Goal: Task Accomplishment & Management: Complete application form

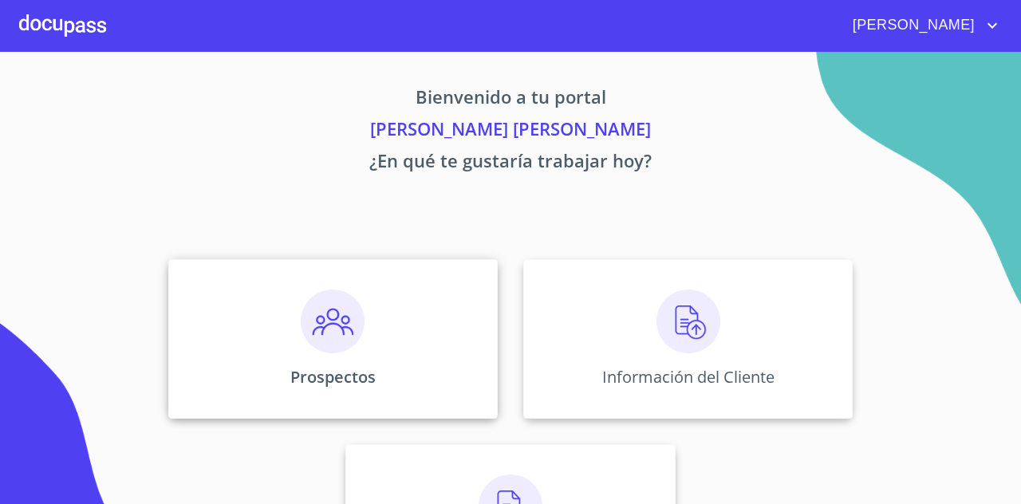
click at [311, 320] on img at bounding box center [333, 322] width 64 height 64
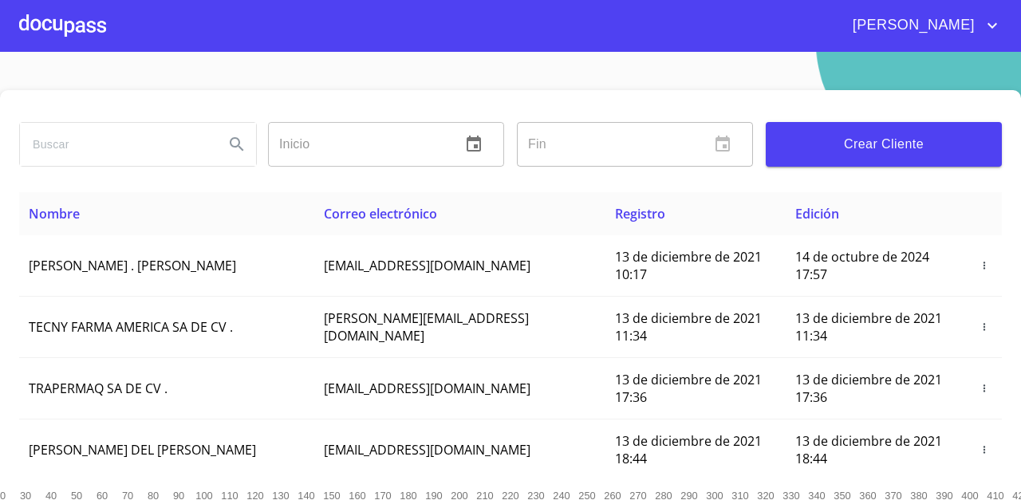
click at [815, 146] on span "Crear Cliente" at bounding box center [884, 144] width 211 height 22
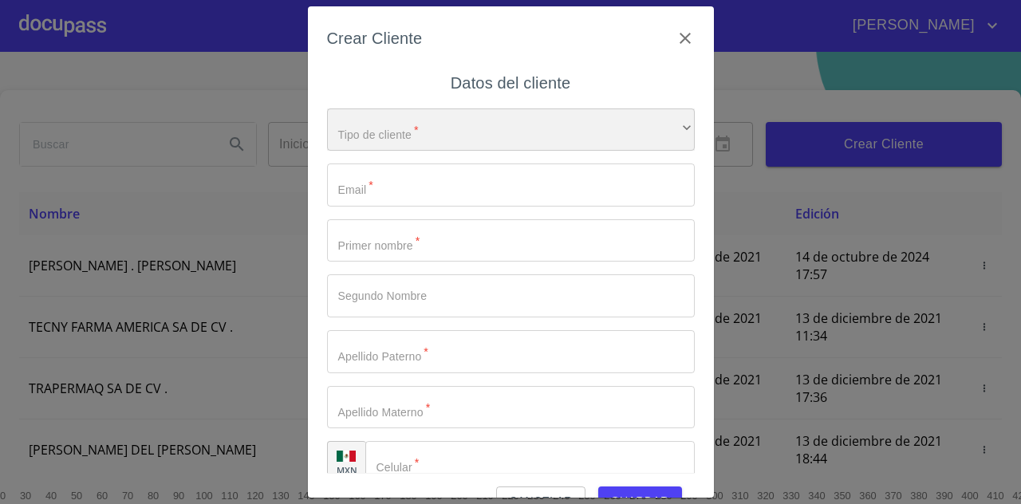
click at [546, 134] on div "​" at bounding box center [511, 130] width 368 height 43
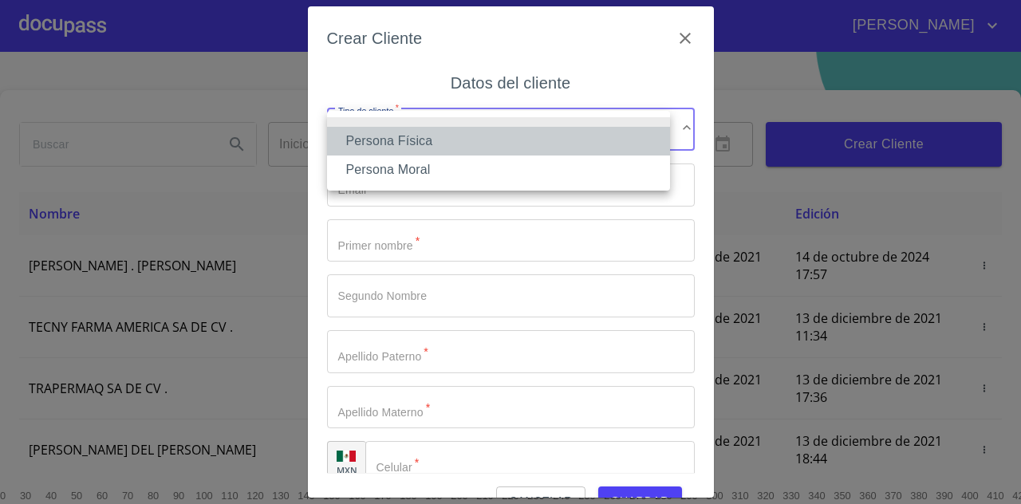
click at [475, 150] on li "Persona Física" at bounding box center [498, 141] width 343 height 29
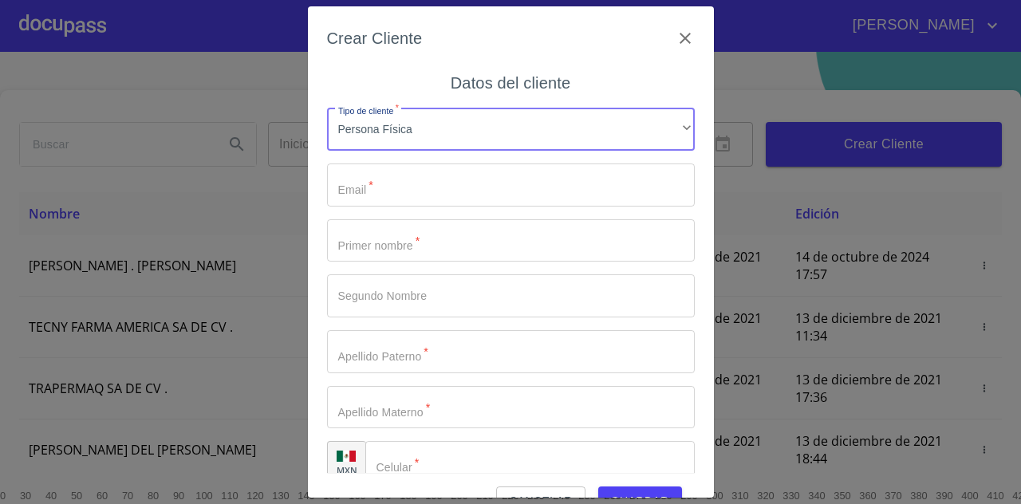
click at [460, 187] on input "Tipo de cliente   *" at bounding box center [511, 185] width 368 height 43
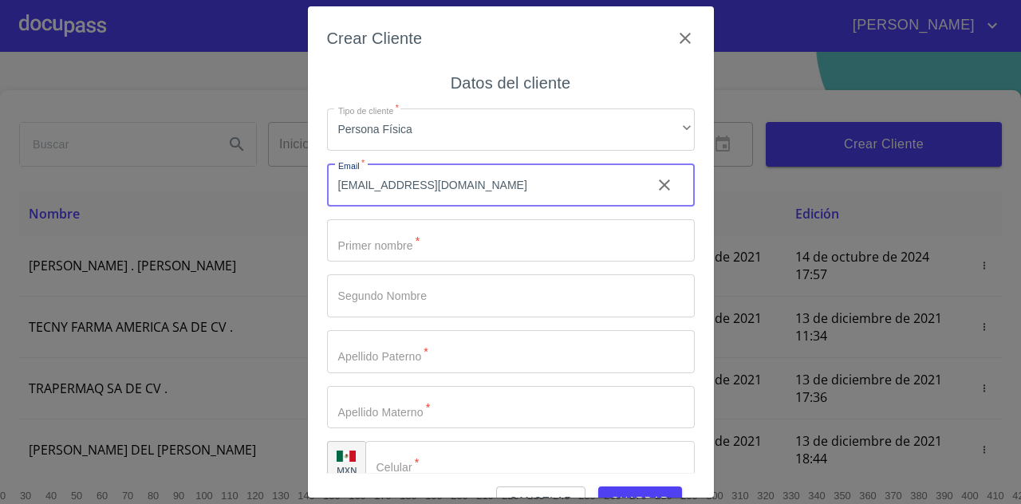
type input "[EMAIL_ADDRESS][DOMAIN_NAME]"
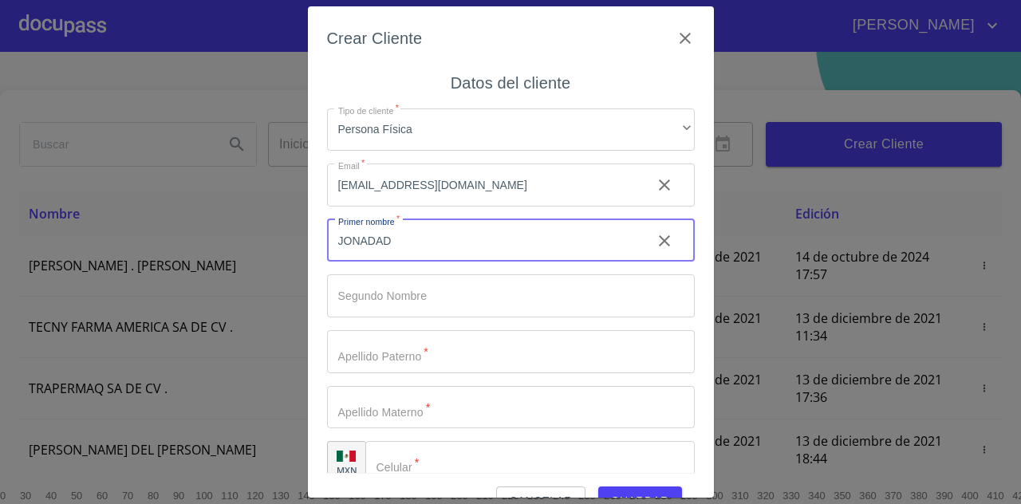
type input "JONADAD"
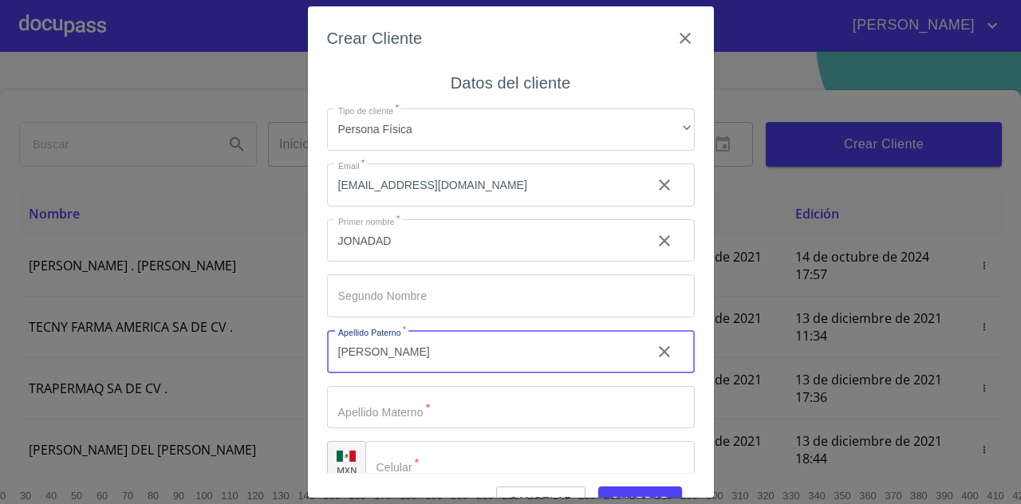
type input "[PERSON_NAME]"
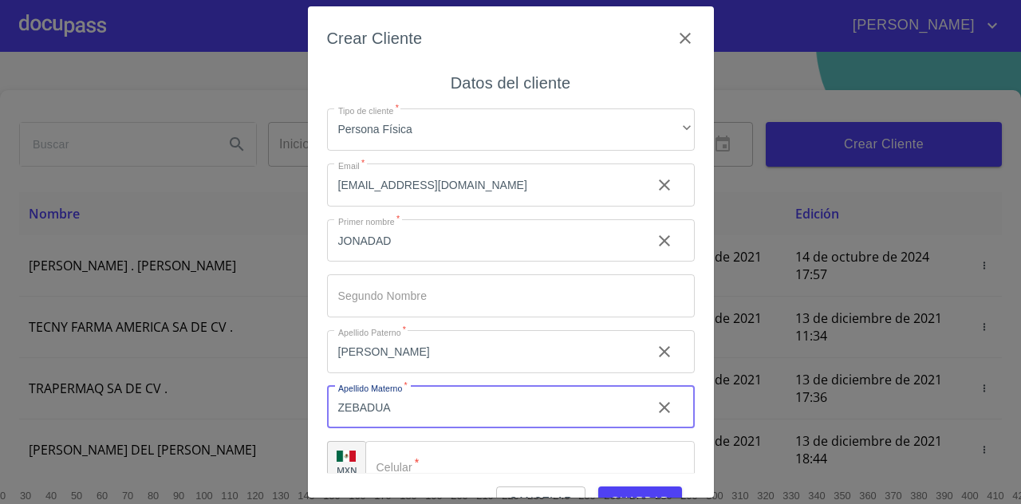
type input "ZEBADUA"
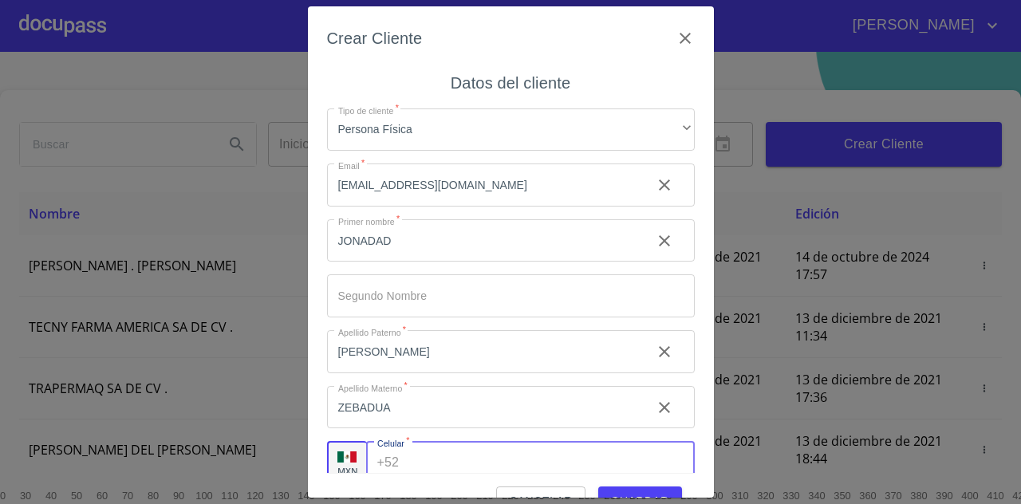
scroll to position [11, 0]
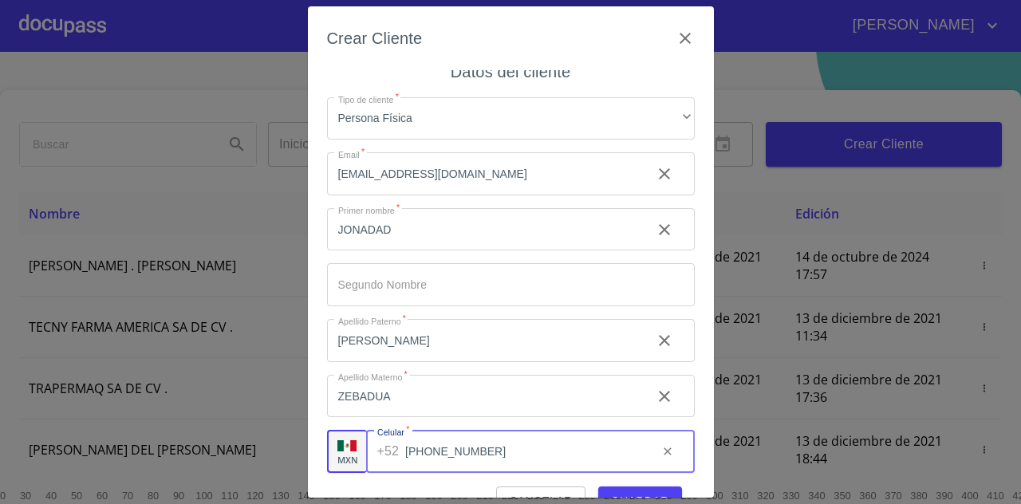
type input "[PHONE_NUMBER]"
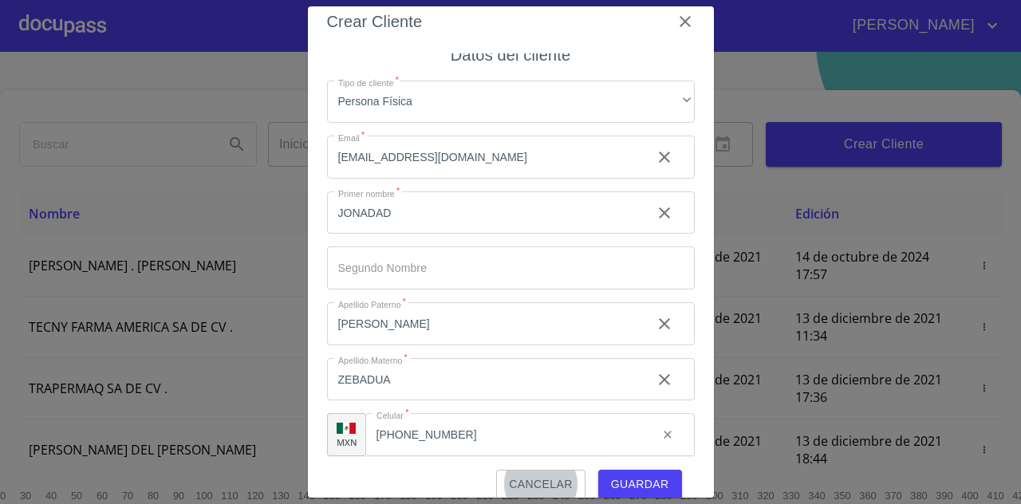
scroll to position [24, 0]
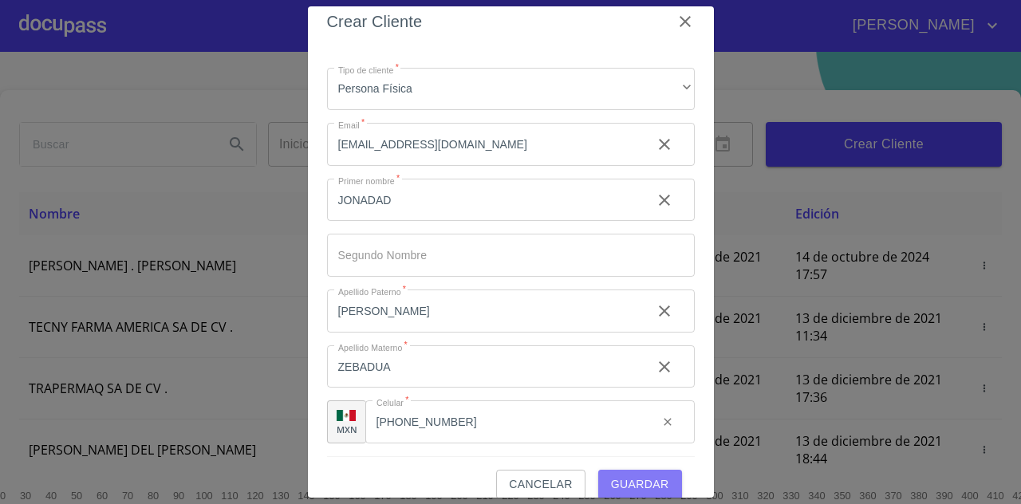
click at [637, 473] on button "Guardar" at bounding box center [640, 485] width 84 height 30
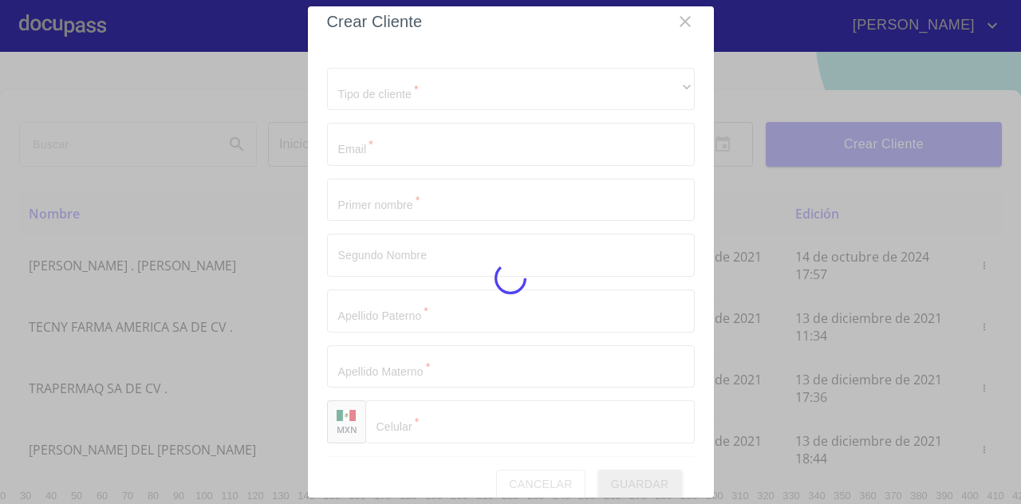
scroll to position [29, 0]
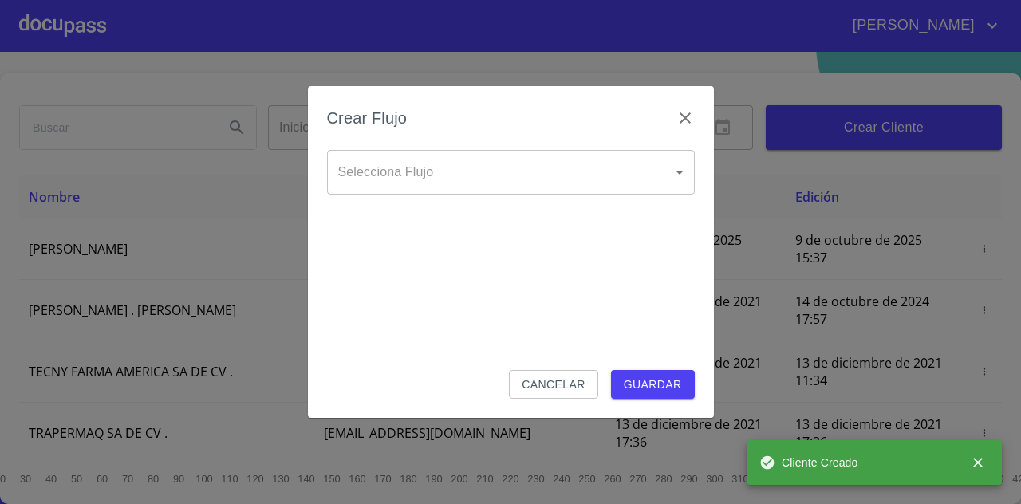
click at [551, 180] on body "[PERSON_NAME] Inicio ​ Fin ​ Crear Cliente Nombre Correo electrónico Registro E…" at bounding box center [510, 252] width 1021 height 504
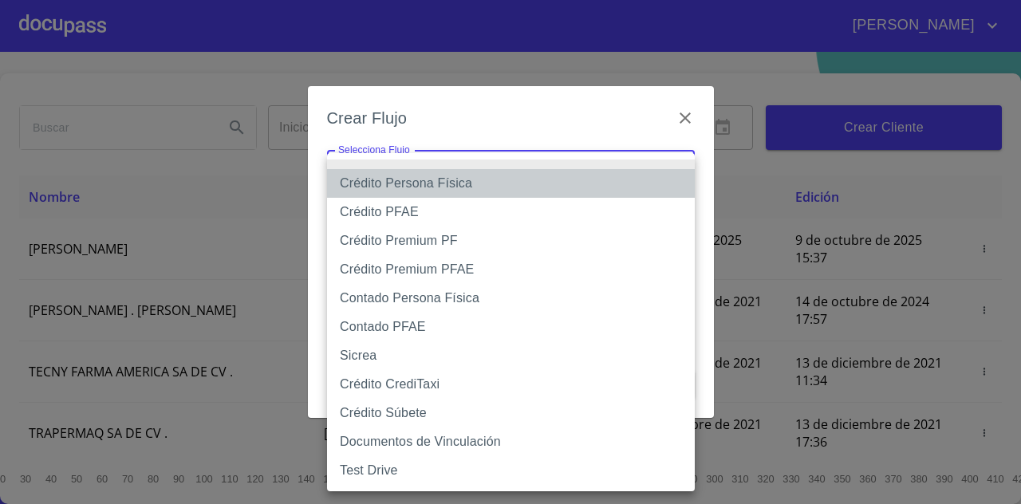
click at [509, 184] on li "Crédito Persona Física" at bounding box center [511, 183] width 368 height 29
type input "61b033e49b8c202ad5bb7912"
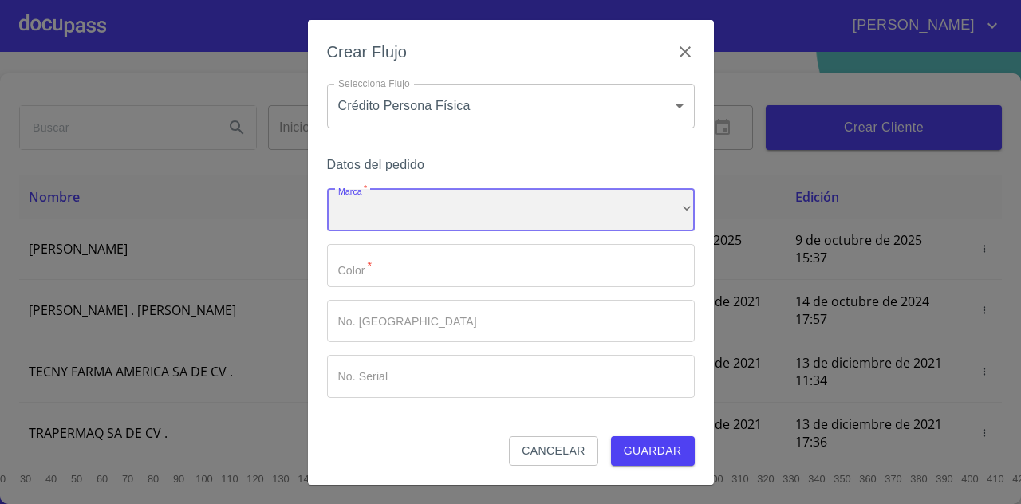
click at [511, 208] on div "​" at bounding box center [511, 210] width 368 height 43
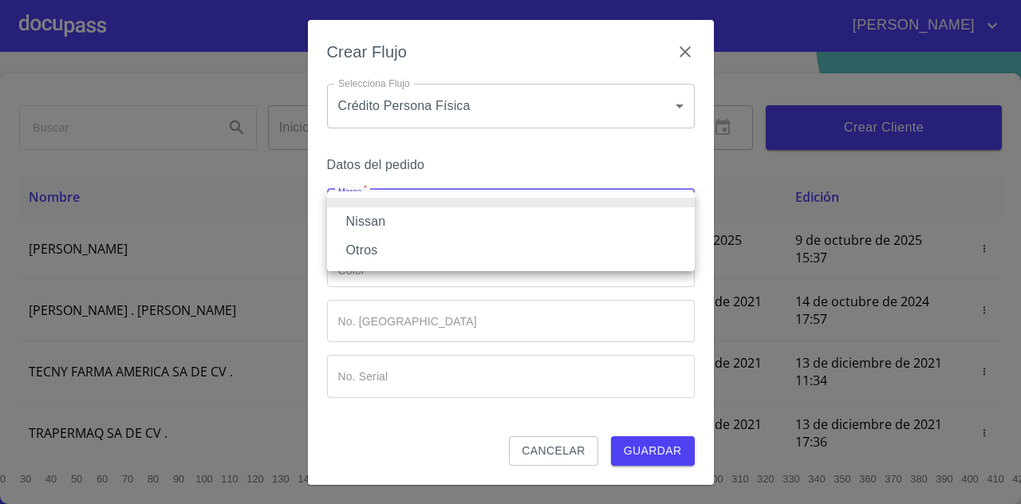
click at [495, 215] on li "Nissan" at bounding box center [511, 221] width 368 height 29
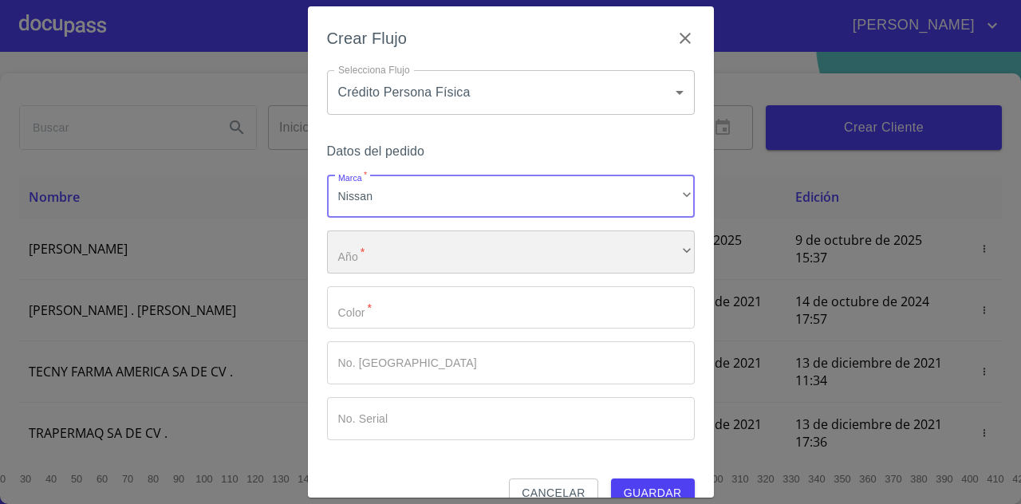
click at [460, 265] on div "​" at bounding box center [511, 252] width 368 height 43
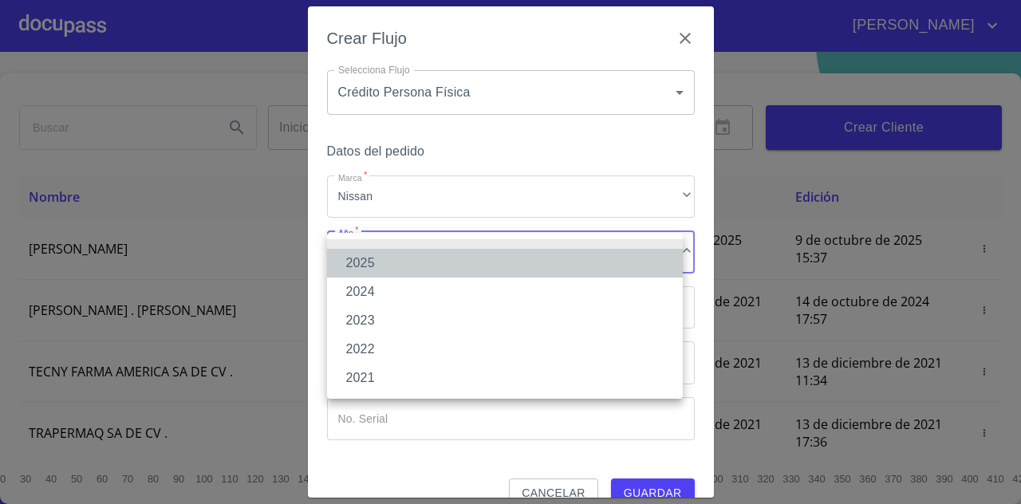
click at [455, 268] on li "2025" at bounding box center [505, 263] width 356 height 29
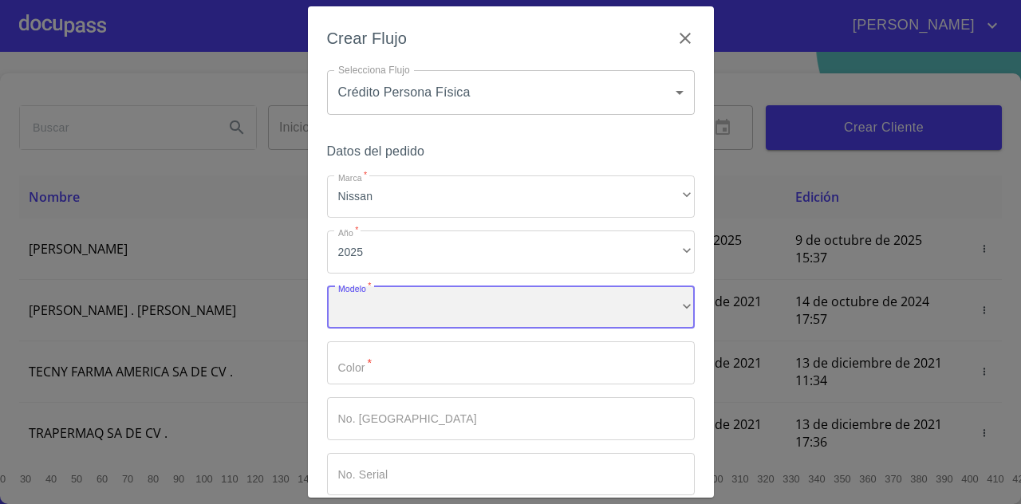
click at [448, 298] on div "​" at bounding box center [511, 307] width 368 height 43
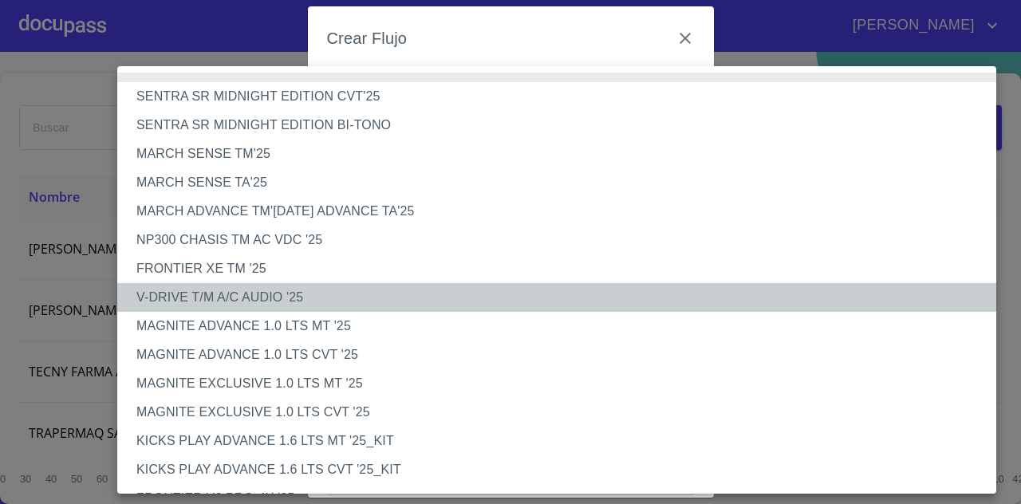
click at [482, 298] on li "V-DRIVE T/M A/C AUDIO '25" at bounding box center [562, 297] width 891 height 29
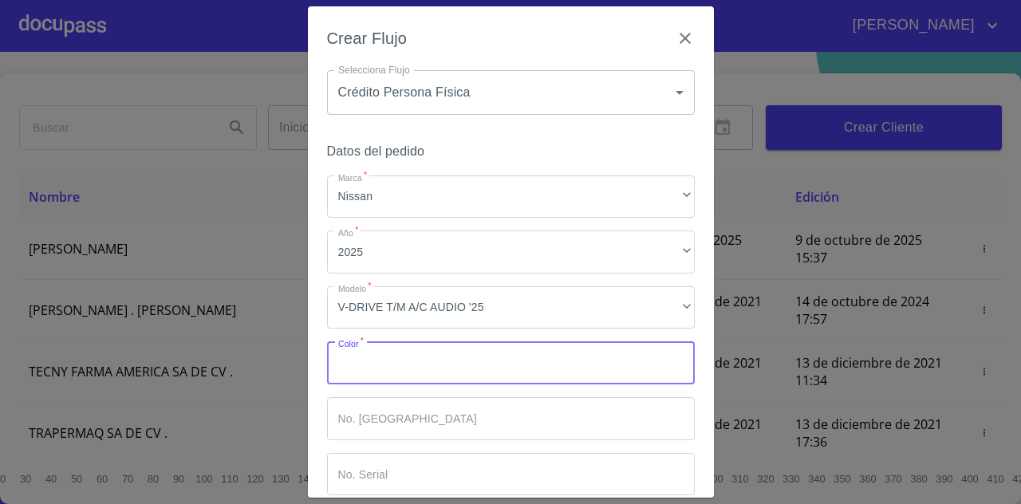
click at [498, 348] on input "Marca   *" at bounding box center [511, 362] width 368 height 43
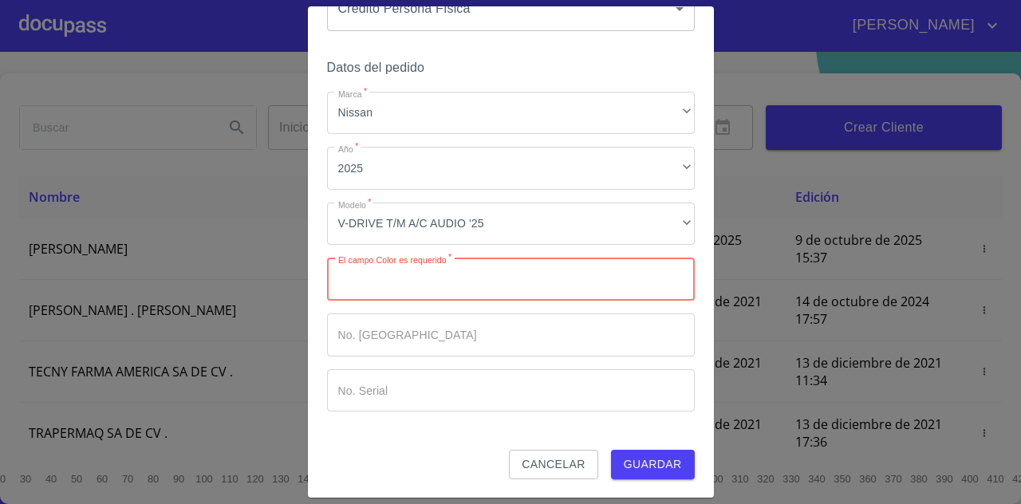
click at [450, 280] on input "Marca   *" at bounding box center [511, 279] width 368 height 43
type input "B"
type input "BLANCO"
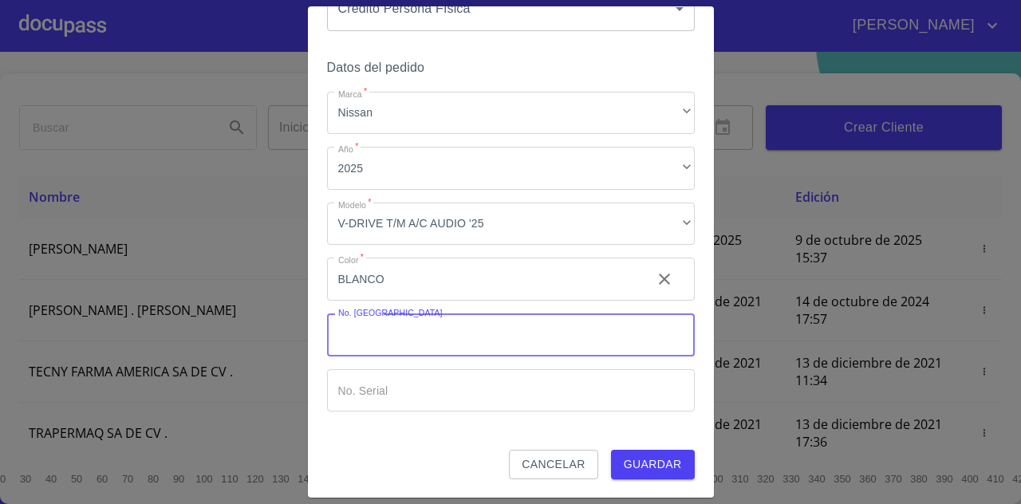
click at [653, 419] on div "Datos del pedido Marca   * Nissan ​ Año   * 2025 ​ Modelo   * V-DRIVE T/M A/C A…" at bounding box center [511, 254] width 368 height 394
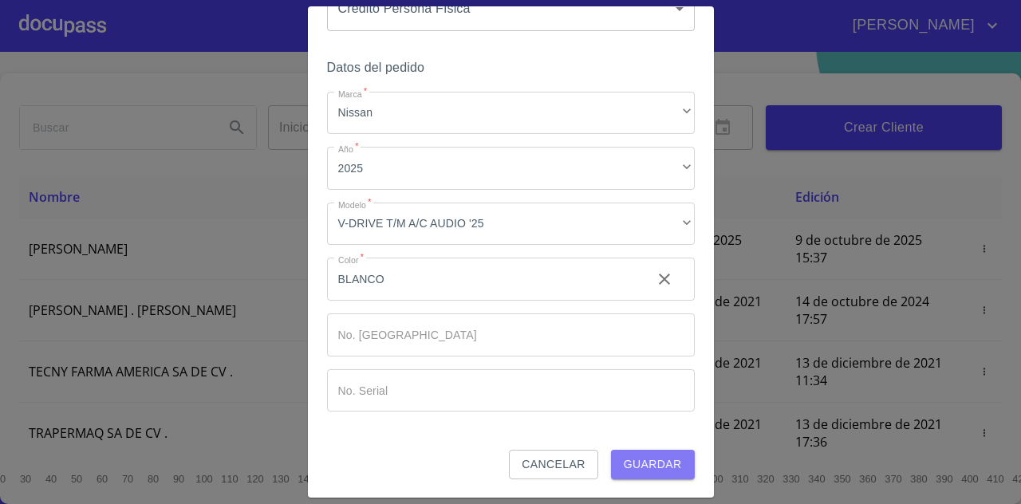
click at [645, 465] on span "Guardar" at bounding box center [653, 465] width 58 height 20
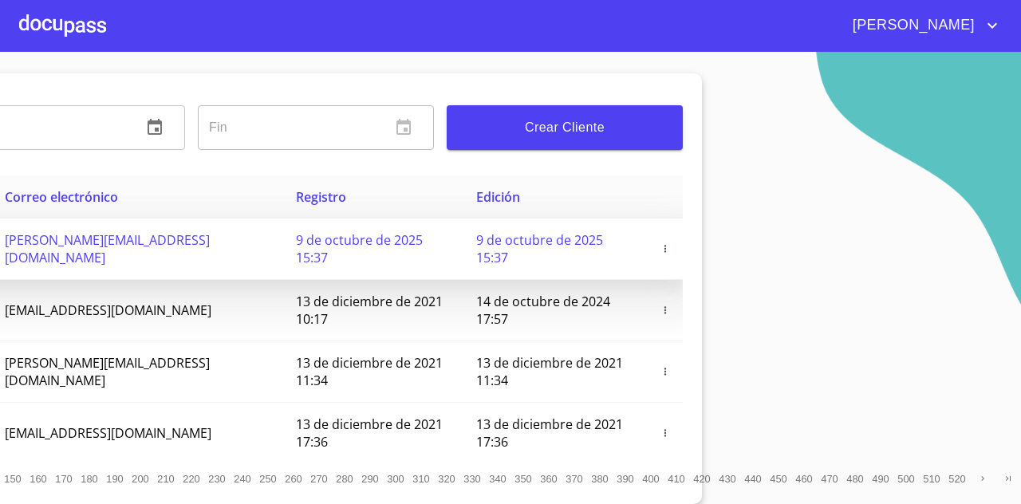
scroll to position [29, 0]
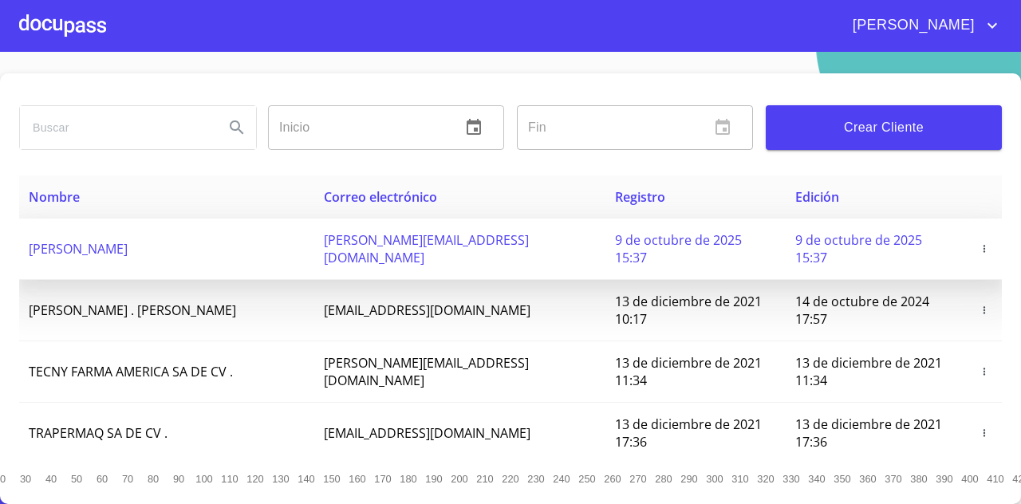
click at [509, 224] on td "[PERSON_NAME][EMAIL_ADDRESS][DOMAIN_NAME]" at bounding box center [459, 249] width 291 height 61
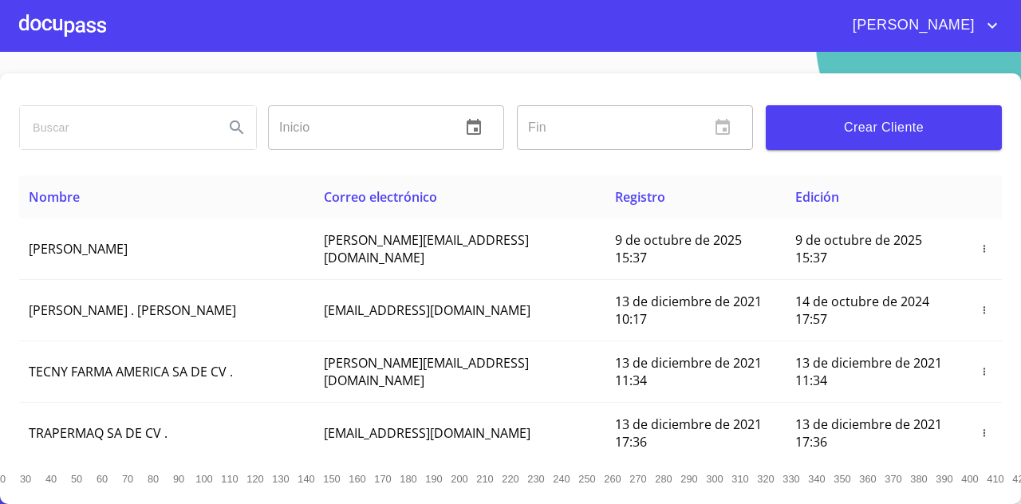
scroll to position [0, 0]
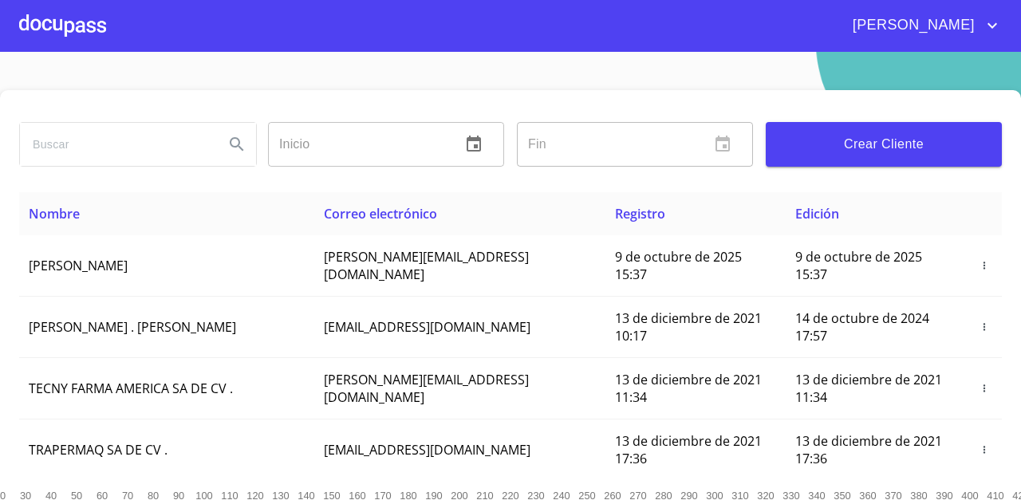
click at [914, 33] on span "[PERSON_NAME]" at bounding box center [912, 26] width 142 height 26
click at [521, 26] on div at bounding box center [510, 252] width 1021 height 504
click at [78, 30] on div at bounding box center [62, 25] width 87 height 51
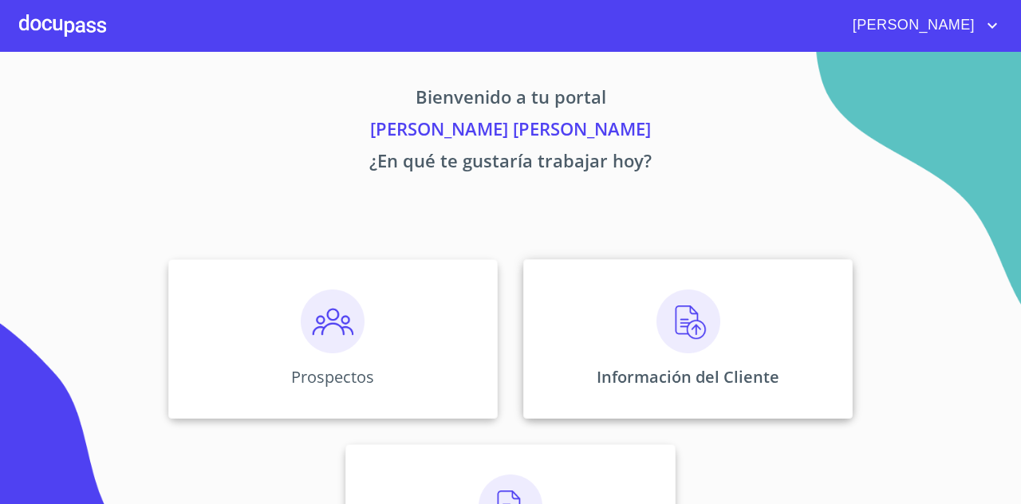
click at [643, 326] on div "Información del Cliente" at bounding box center [687, 339] width 329 height 160
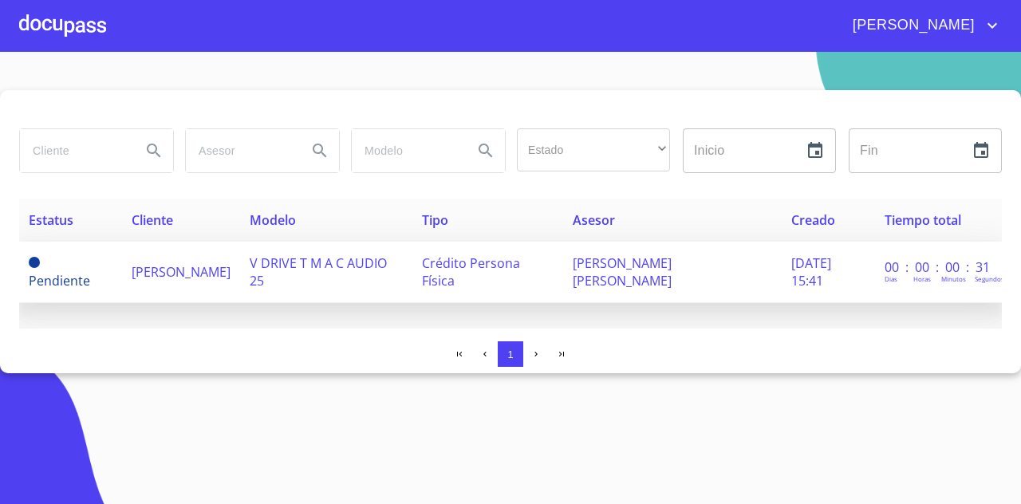
click at [156, 267] on span "[PERSON_NAME]" at bounding box center [181, 272] width 99 height 18
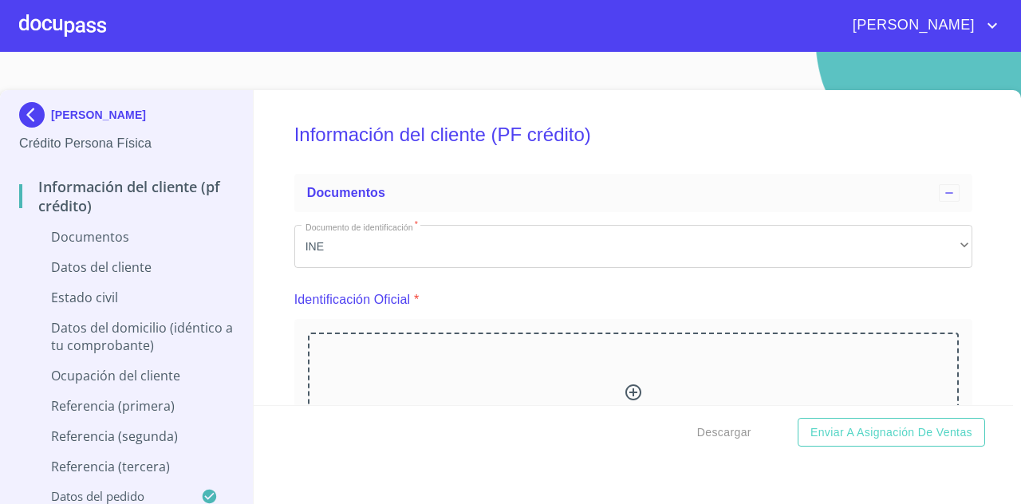
click at [466, 333] on div "Arrastra o selecciona el (los) documento(s) para agregar" at bounding box center [633, 414] width 651 height 163
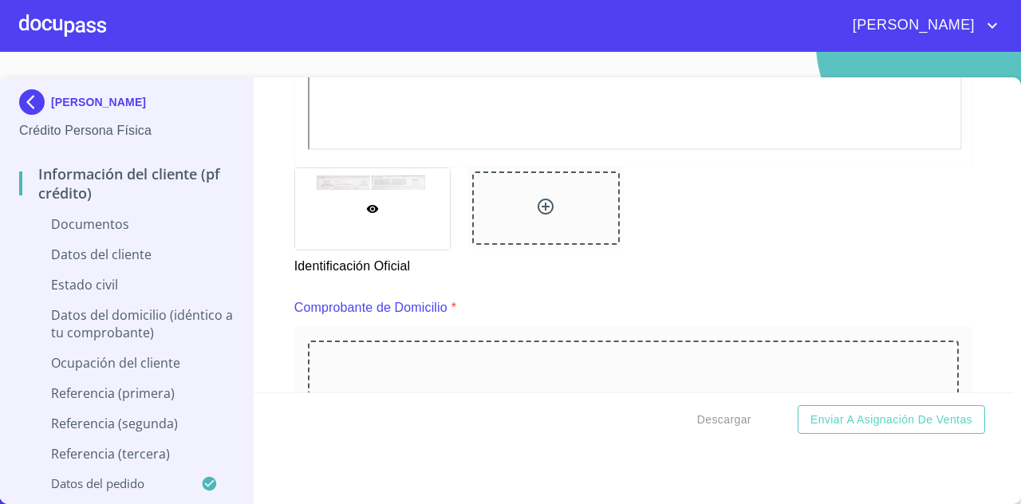
scroll to position [771, 0]
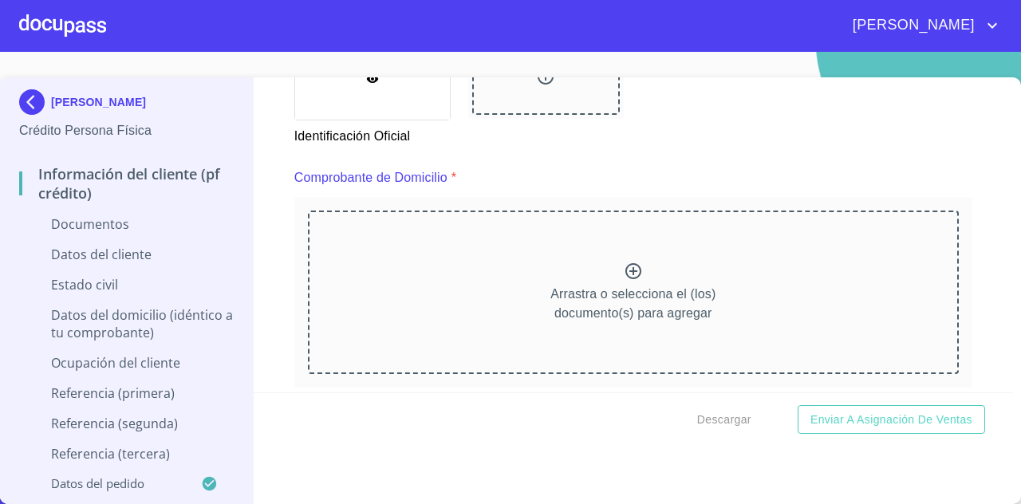
click at [586, 254] on div "Arrastra o selecciona el (los) documento(s) para agregar" at bounding box center [633, 292] width 651 height 163
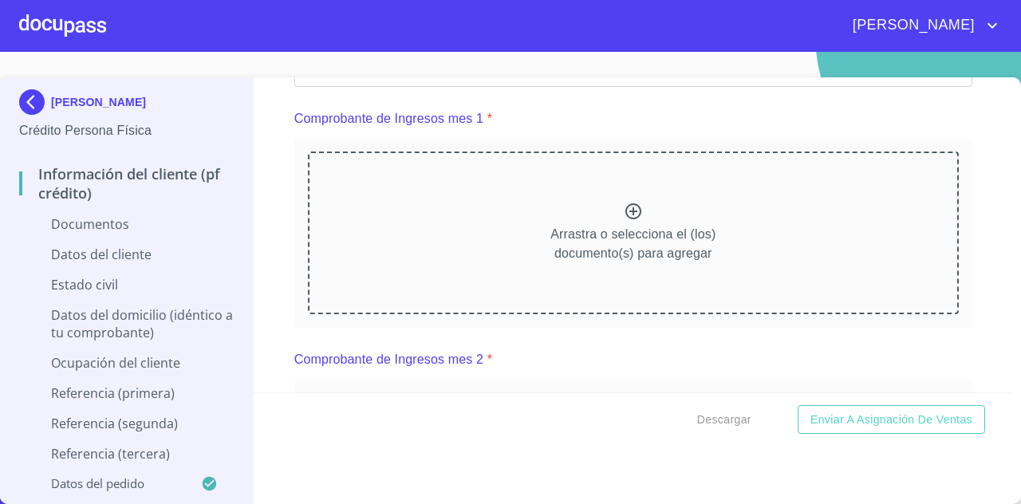
scroll to position [1550, 0]
click at [608, 218] on div "Arrastra o selecciona el (los) documento(s) para agregar" at bounding box center [633, 232] width 651 height 163
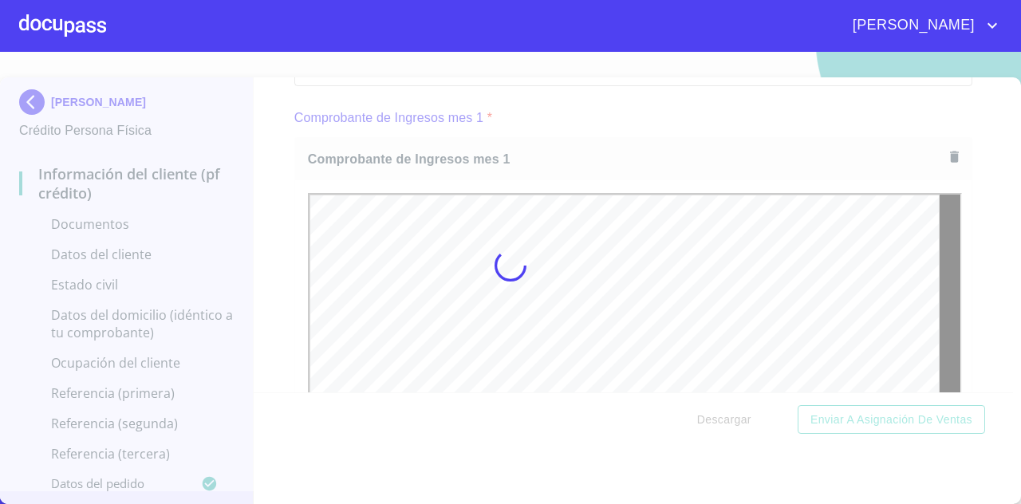
scroll to position [0, 0]
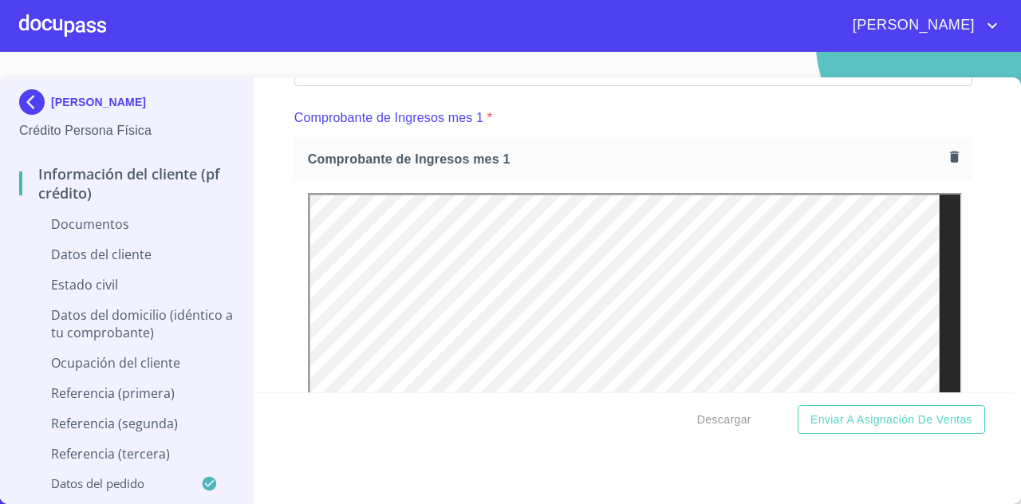
click at [944, 168] on button "button" at bounding box center [955, 157] width 22 height 22
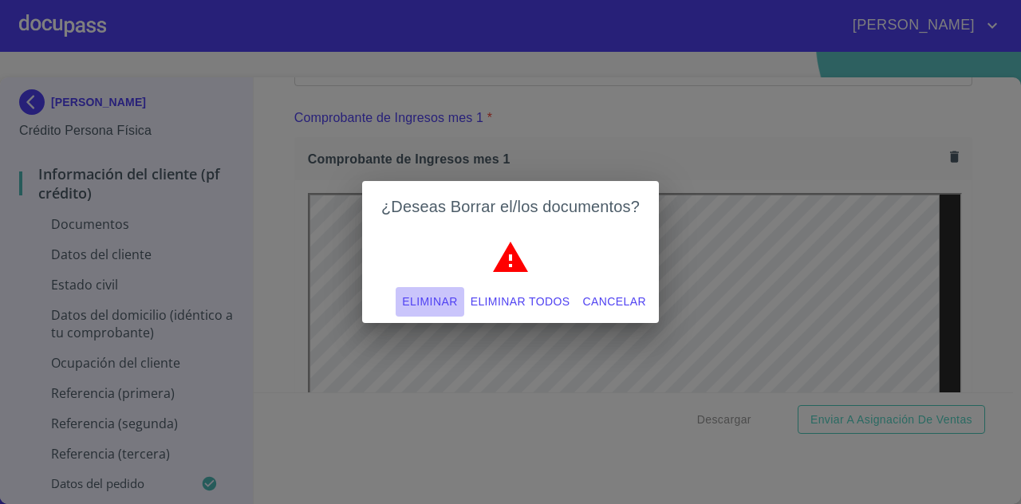
click at [444, 300] on span "Eliminar" at bounding box center [429, 302] width 55 height 20
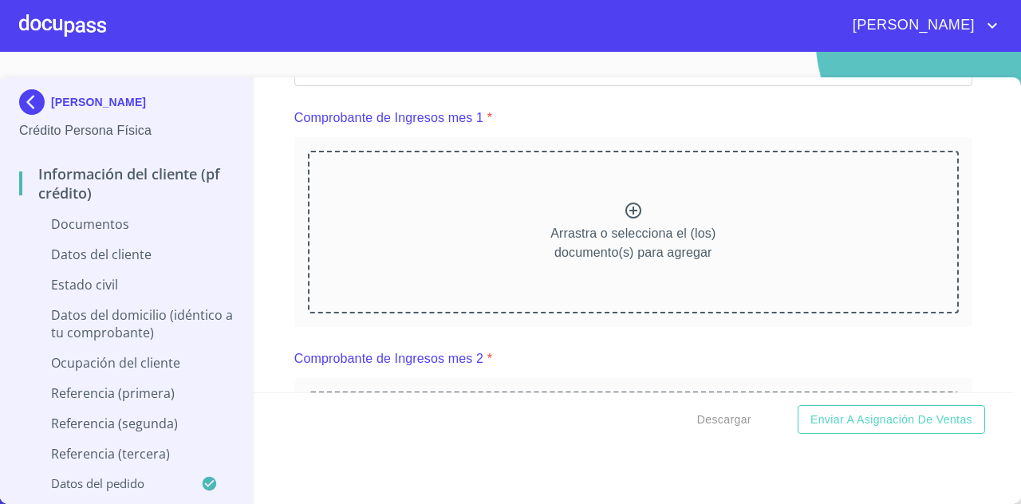
click at [625, 219] on icon at bounding box center [633, 211] width 16 height 16
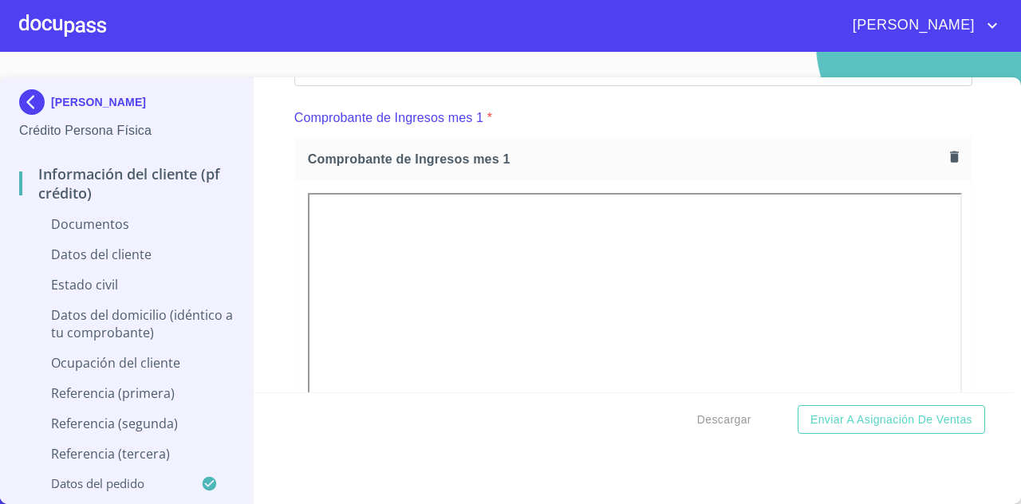
click at [944, 168] on button "button" at bounding box center [955, 157] width 22 height 22
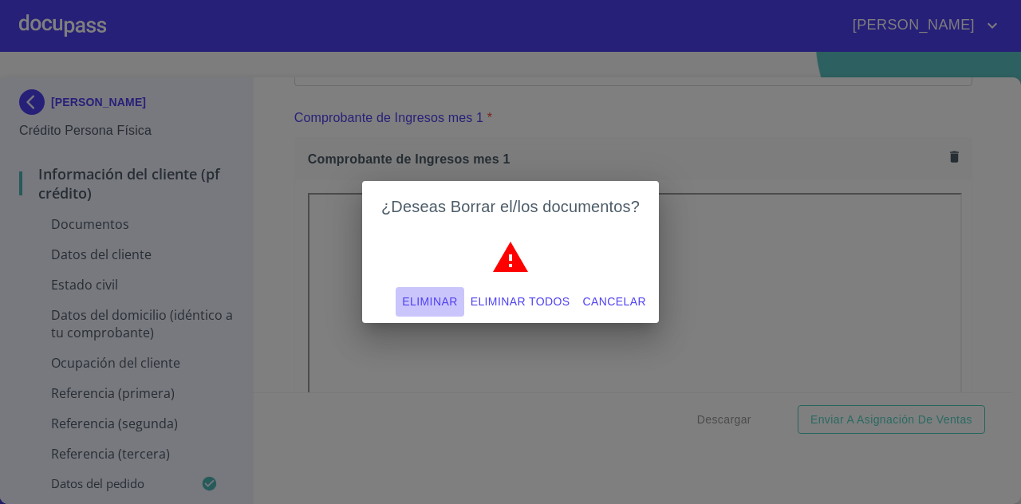
click at [449, 296] on span "Eliminar" at bounding box center [429, 302] width 55 height 20
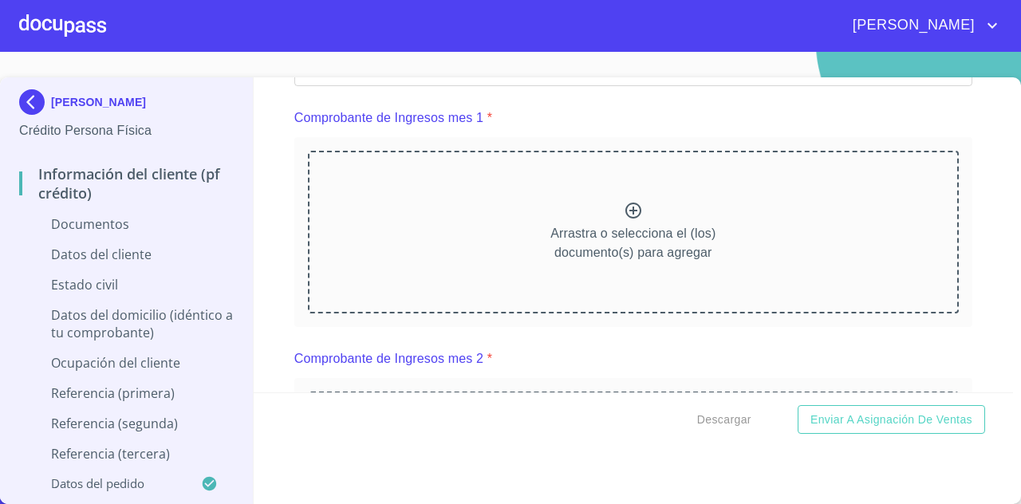
click at [624, 220] on icon at bounding box center [633, 210] width 19 height 19
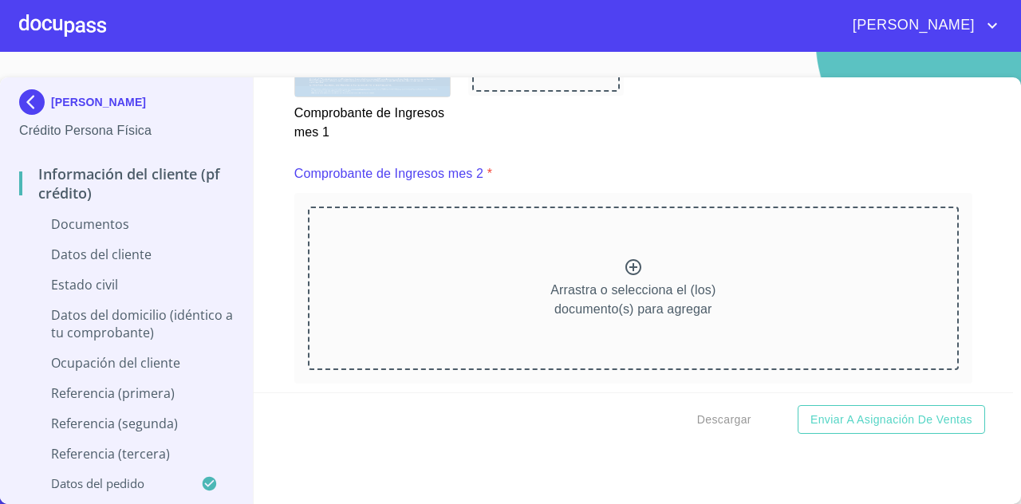
scroll to position [2195, 0]
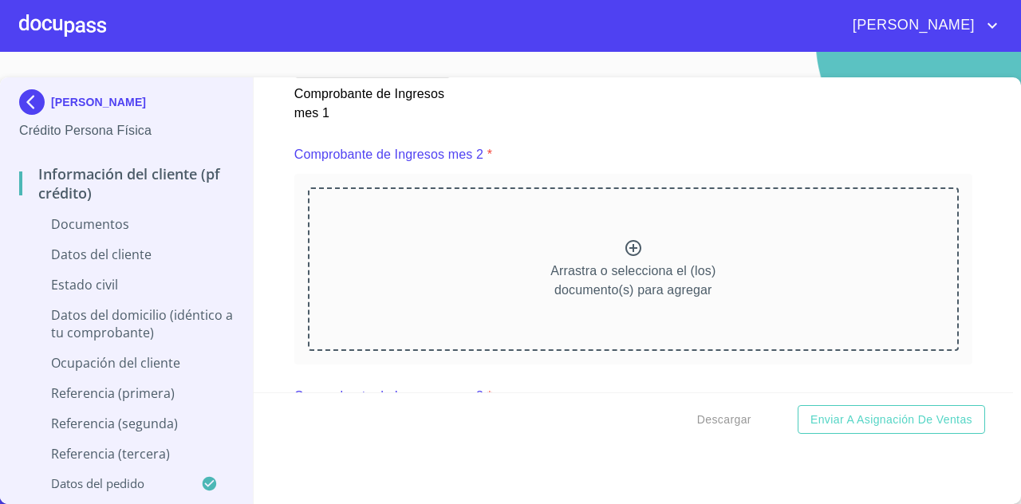
click at [635, 256] on div "Arrastra o selecciona el (los) documento(s) para agregar" at bounding box center [633, 268] width 651 height 163
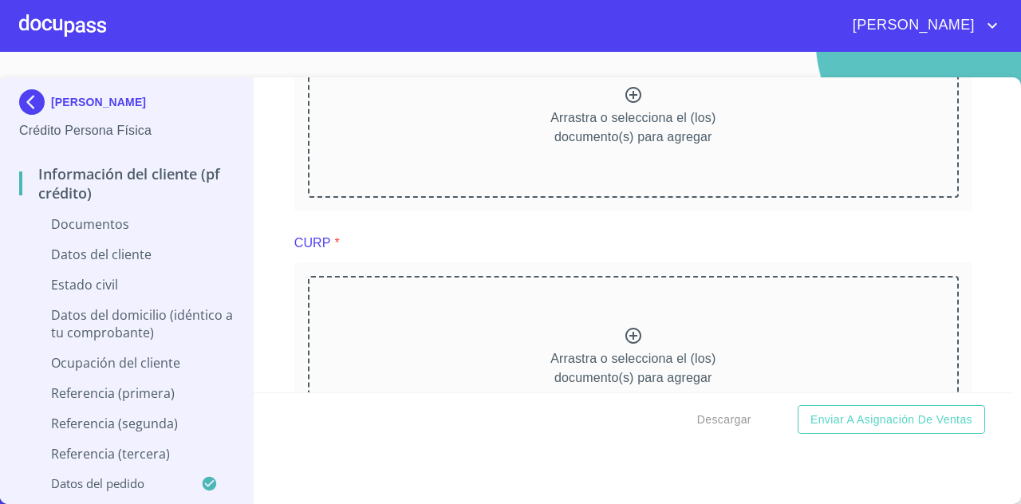
scroll to position [3032, 0]
click at [591, 128] on p "Arrastra o selecciona el (los) documento(s) para agregar" at bounding box center [632, 125] width 165 height 38
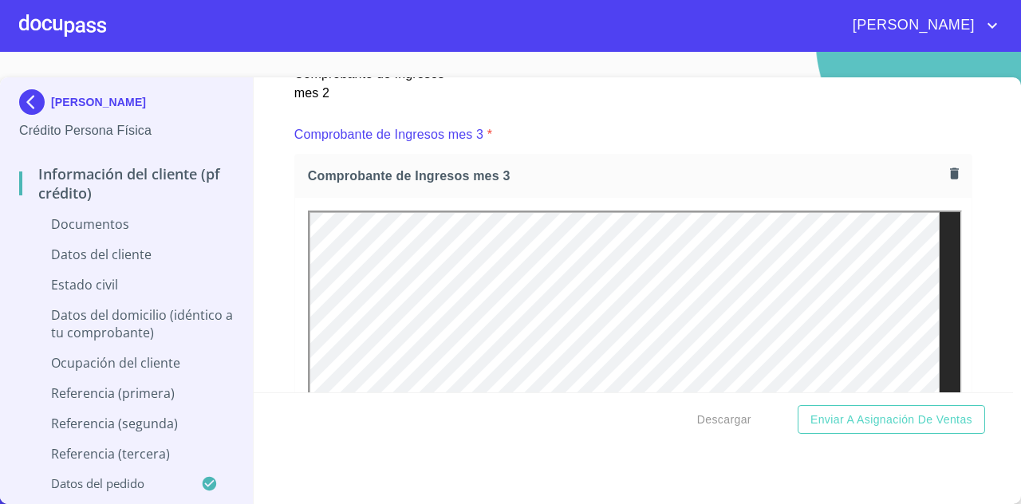
scroll to position [2894, 0]
click at [947, 181] on icon "button" at bounding box center [954, 176] width 15 height 15
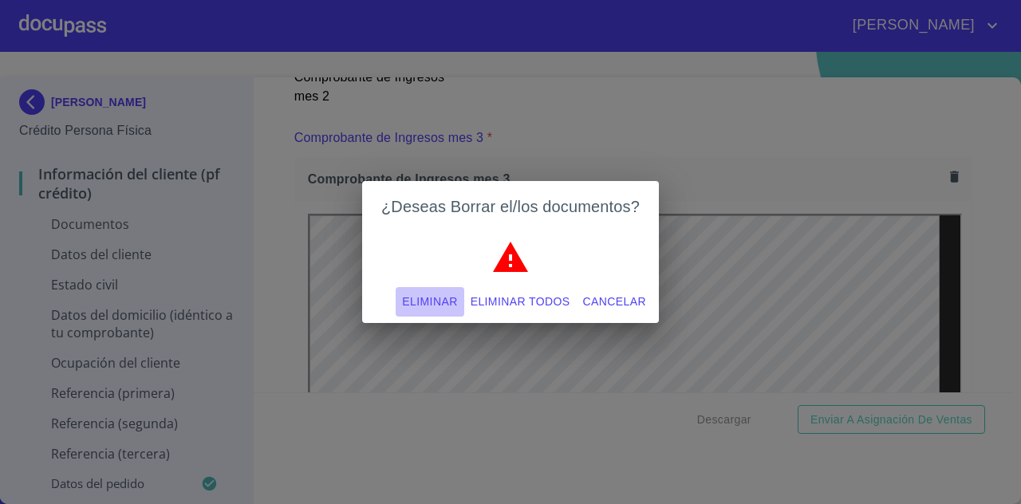
click at [442, 293] on span "Eliminar" at bounding box center [429, 302] width 55 height 20
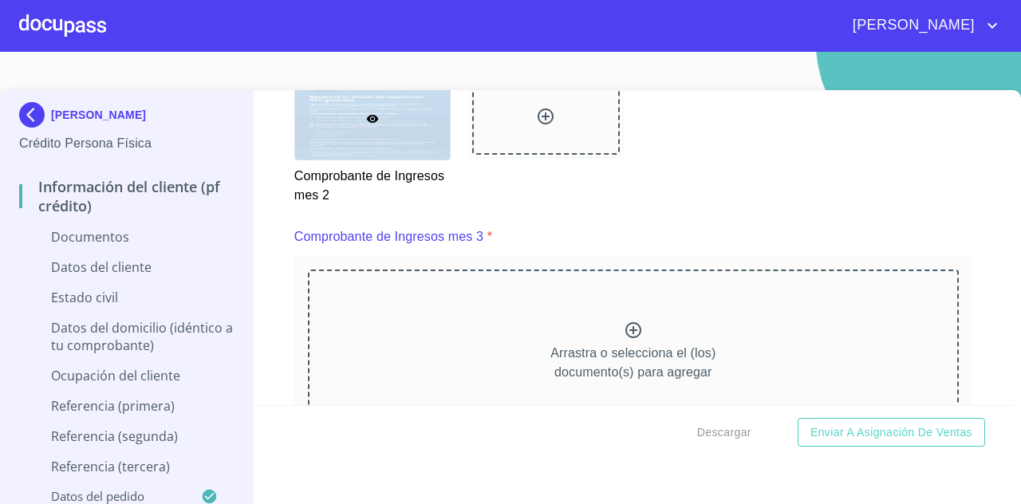
scroll to position [2810, 0]
click at [624, 337] on icon at bounding box center [633, 327] width 19 height 19
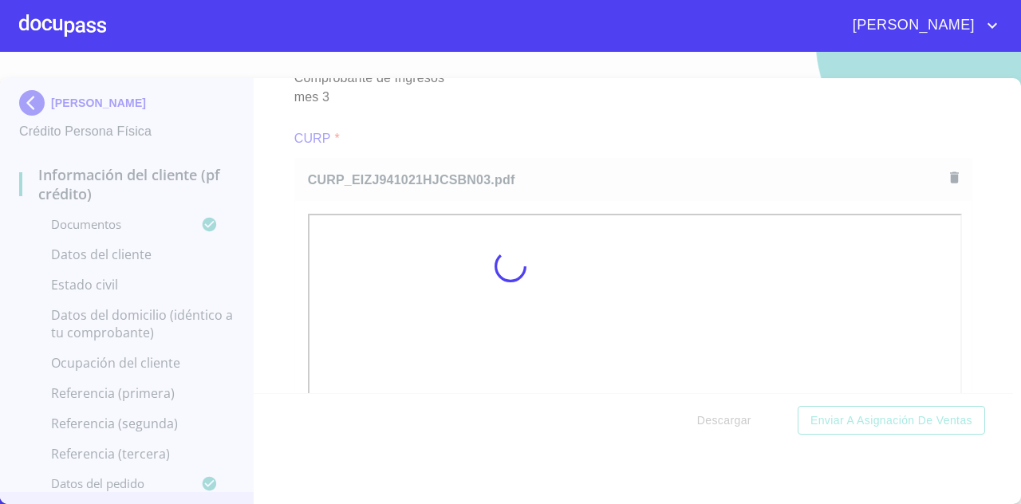
scroll to position [12, 0]
click at [963, 285] on div "Información del cliente (PF crédito) Documentos Documento de identificación   *…" at bounding box center [634, 235] width 760 height 315
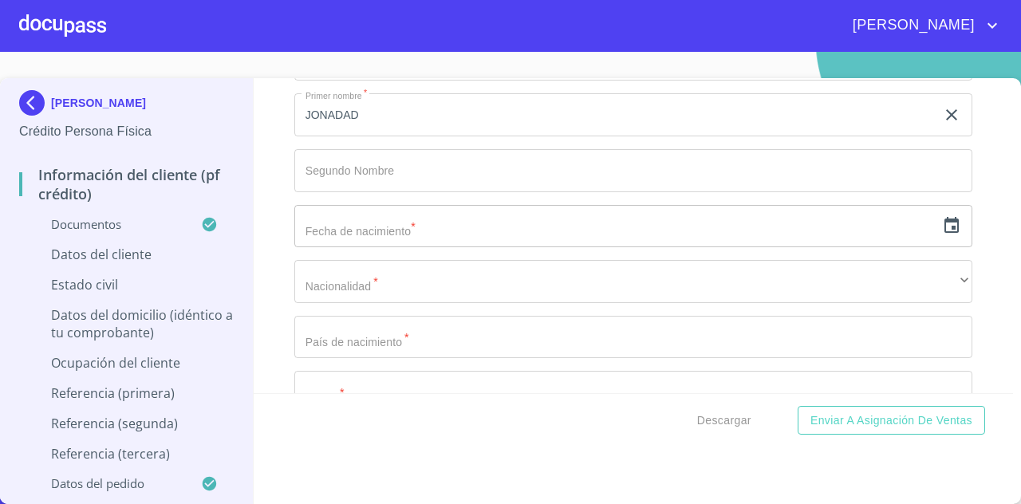
scroll to position [4710, 0]
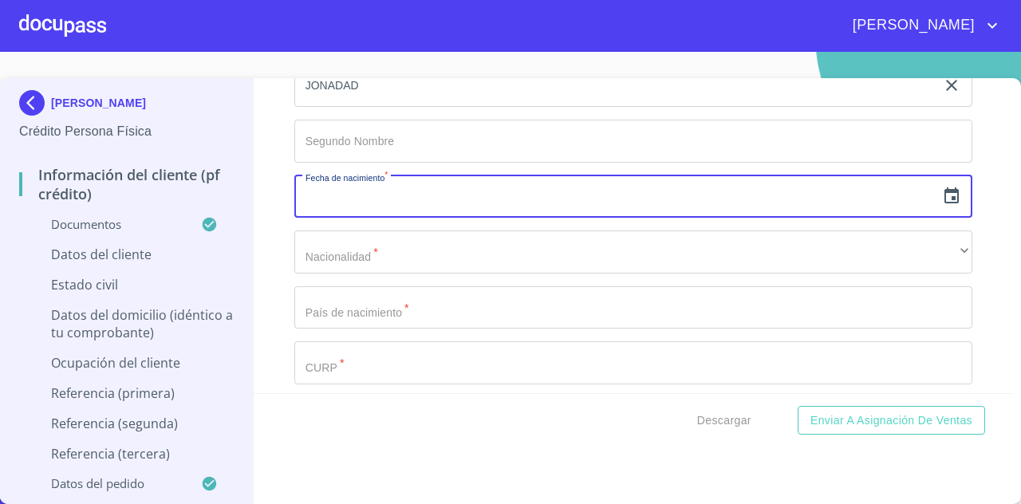
click at [666, 205] on input "text" at bounding box center [614, 197] width 641 height 43
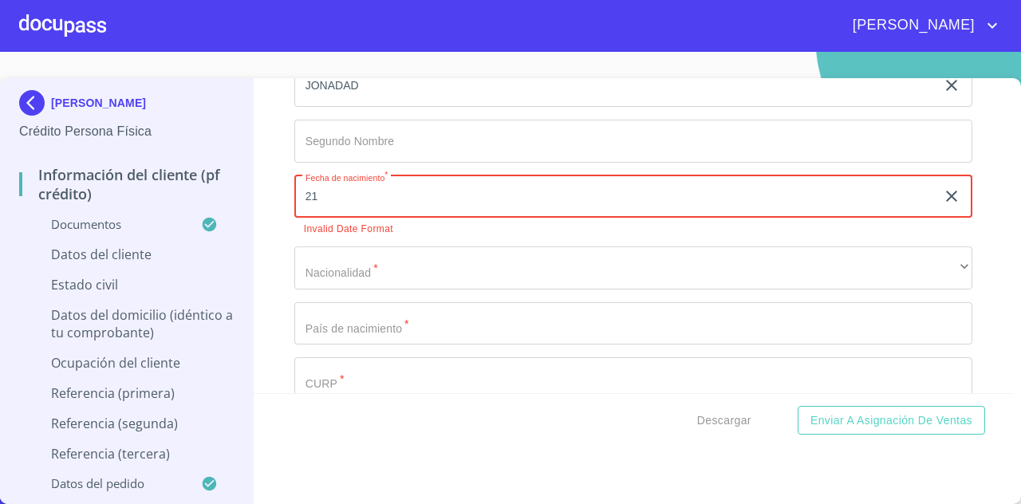
click at [471, 207] on input "21" at bounding box center [618, 197] width 648 height 43
type input "2_"
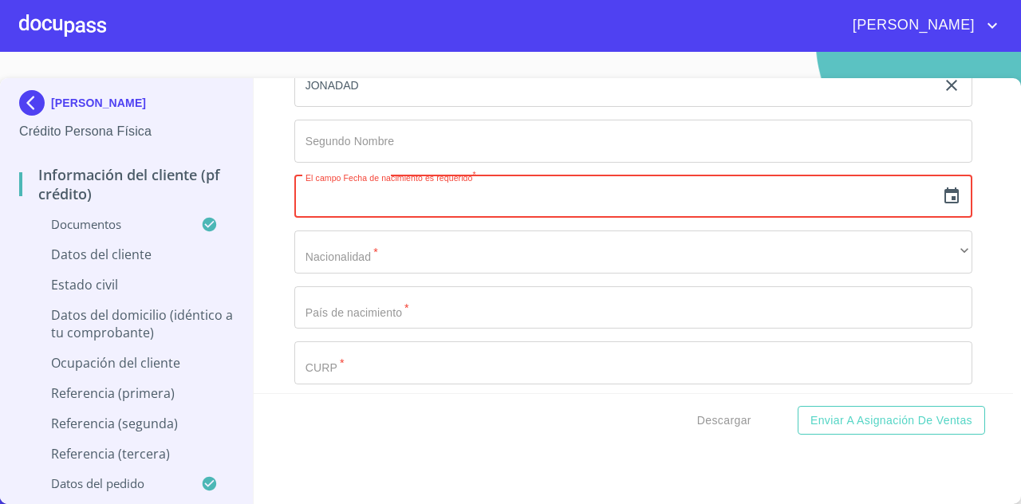
click at [927, 219] on div "​" at bounding box center [633, 197] width 678 height 43
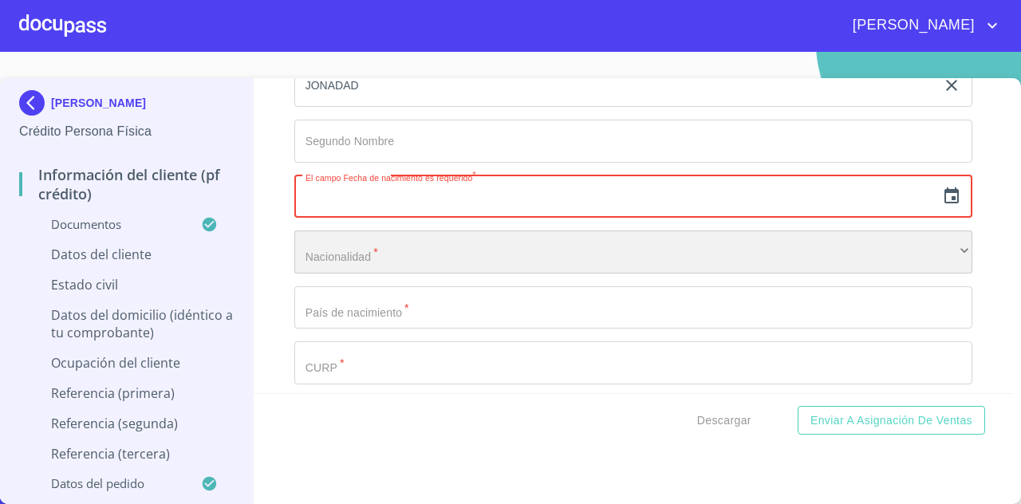
click at [947, 250] on div "​" at bounding box center [633, 252] width 678 height 43
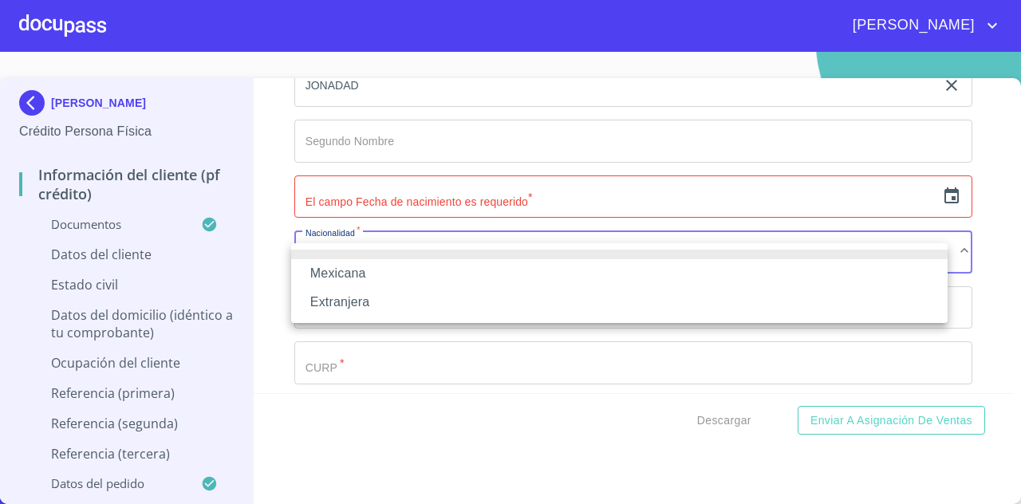
click at [909, 200] on div at bounding box center [510, 252] width 1021 height 504
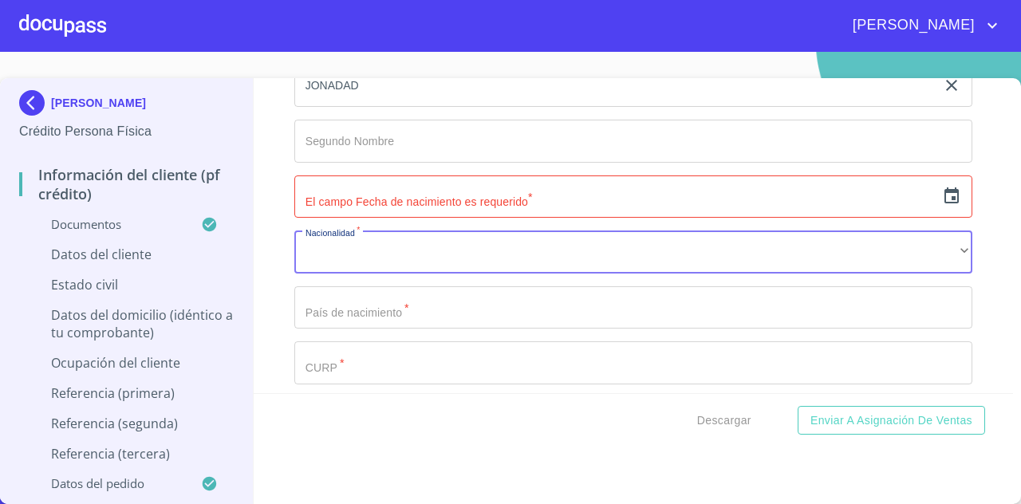
click at [839, 200] on input "text" at bounding box center [614, 197] width 641 height 43
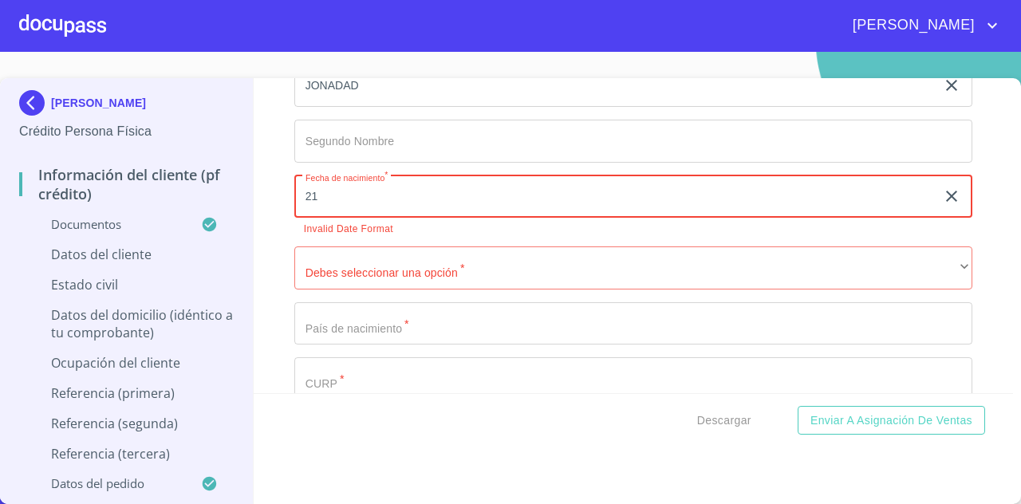
type input "2_"
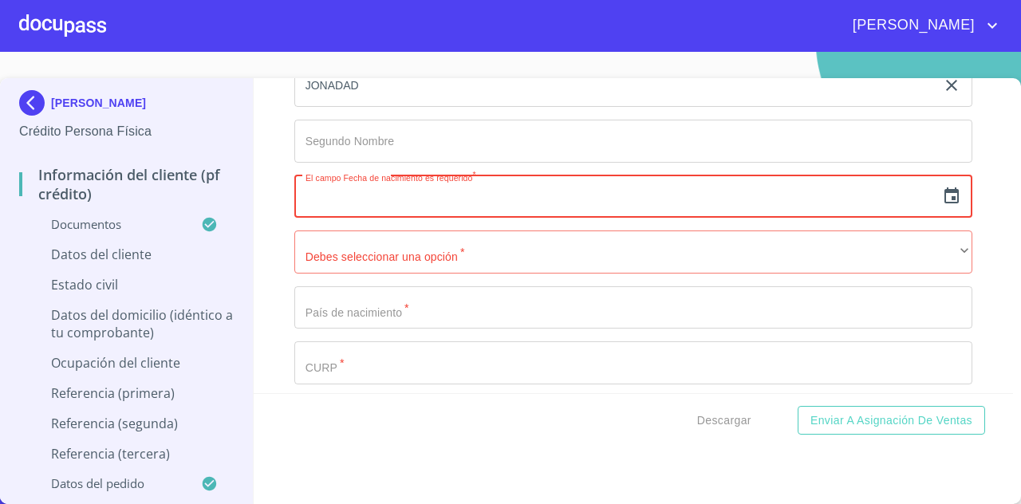
click at [942, 206] on icon "button" at bounding box center [951, 196] width 19 height 19
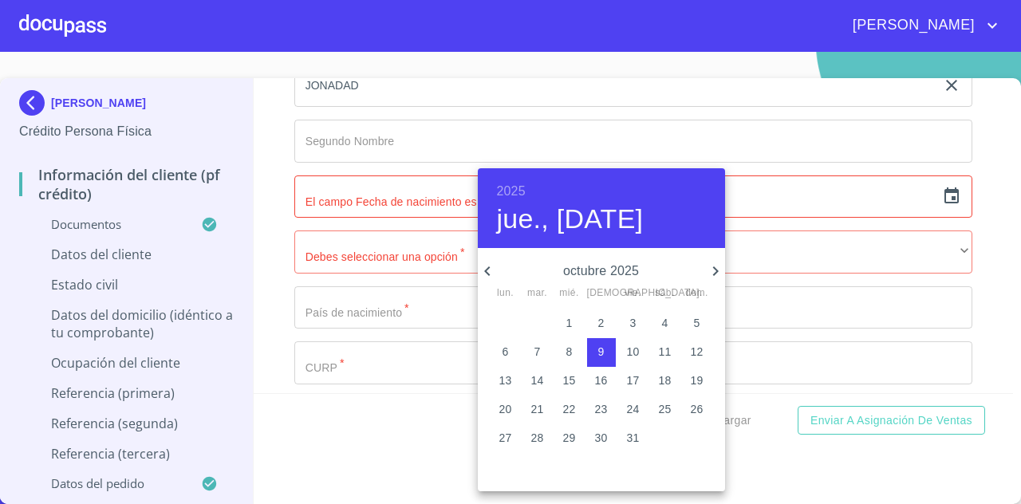
click at [602, 278] on p "octubre 2025" at bounding box center [601, 271] width 209 height 19
click at [523, 183] on h6 "2025" at bounding box center [511, 191] width 29 height 22
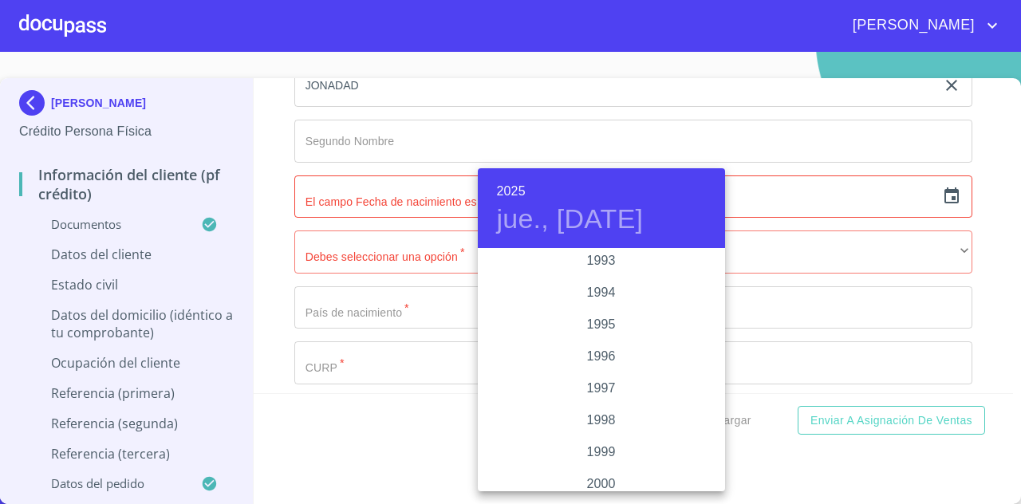
scroll to position [2137, 0]
click at [594, 331] on div "1994" at bounding box center [601, 332] width 247 height 32
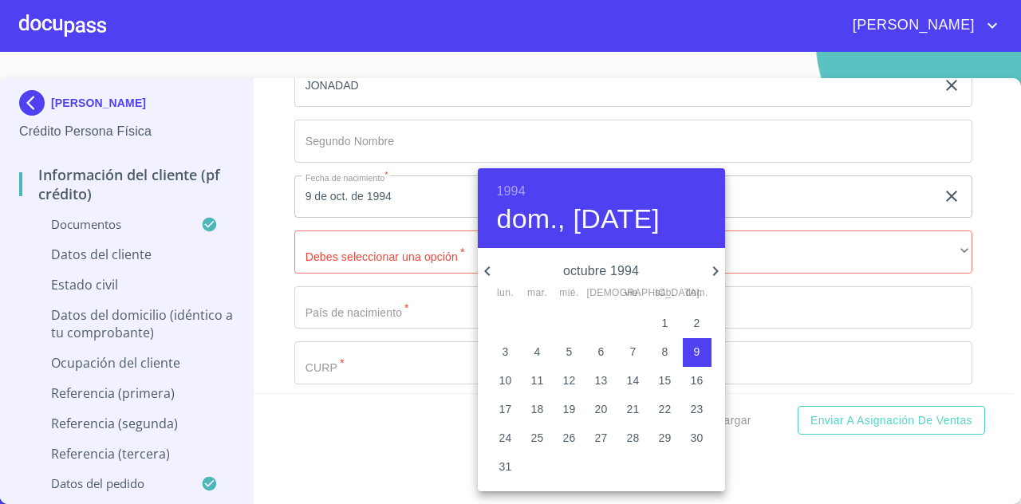
click at [640, 408] on span "21" at bounding box center [633, 409] width 29 height 16
type input "21 de oct. de 1994"
click at [835, 240] on div at bounding box center [510, 252] width 1021 height 504
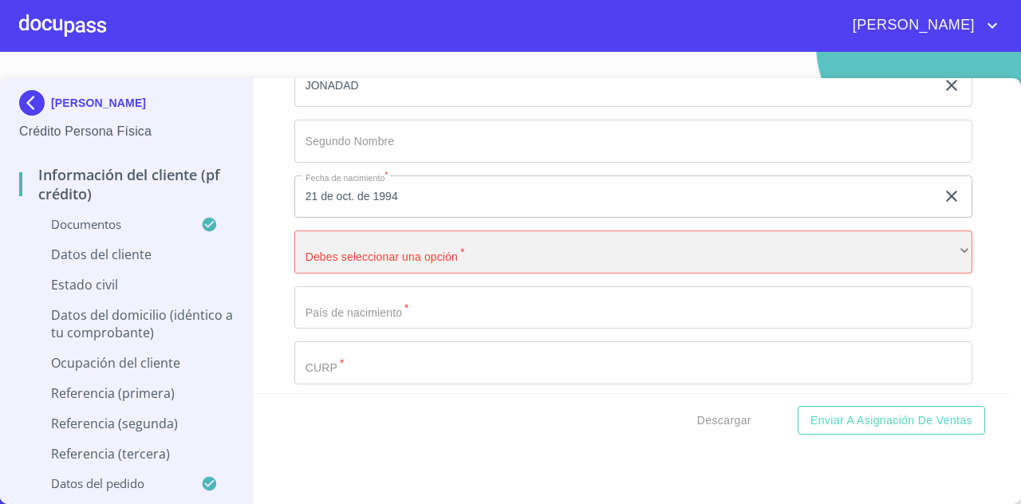
click at [774, 268] on div "​" at bounding box center [633, 252] width 678 height 43
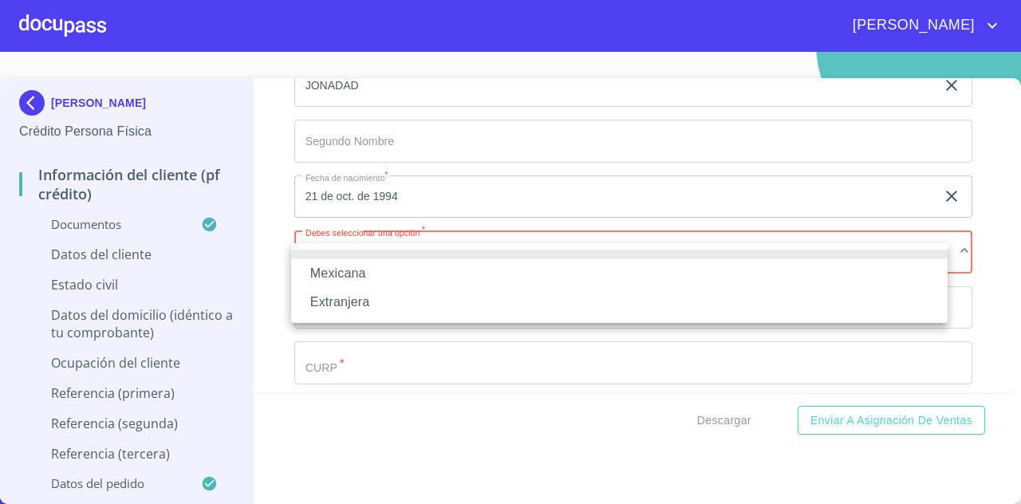
click at [574, 283] on li "Mexicana" at bounding box center [619, 273] width 657 height 29
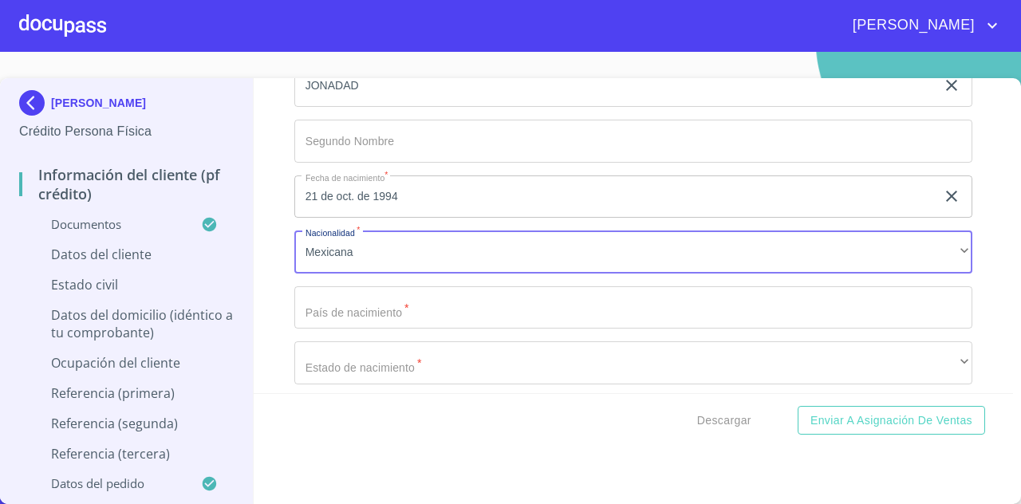
click at [474, 329] on input "Documento de identificación   *" at bounding box center [633, 307] width 678 height 43
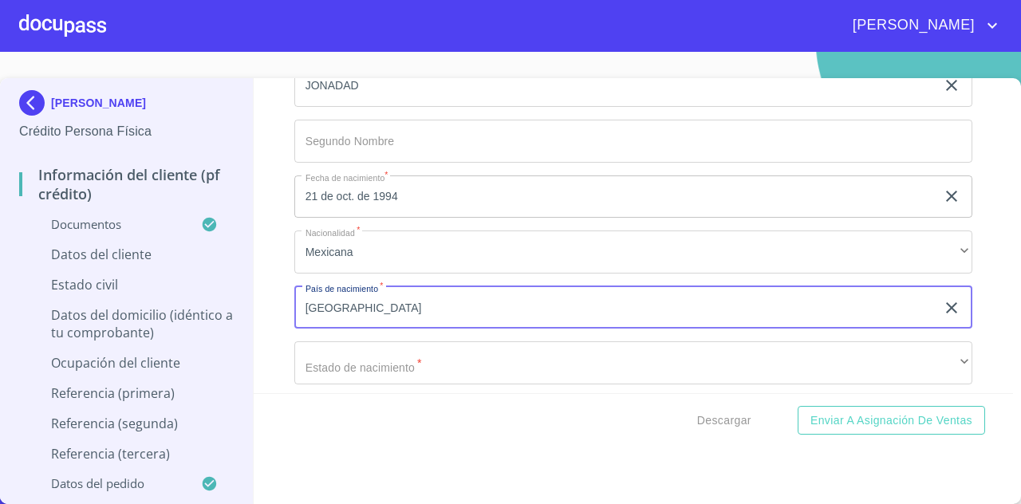
click at [474, 329] on input "[GEOGRAPHIC_DATA]" at bounding box center [614, 307] width 641 height 43
type input "[GEOGRAPHIC_DATA]"
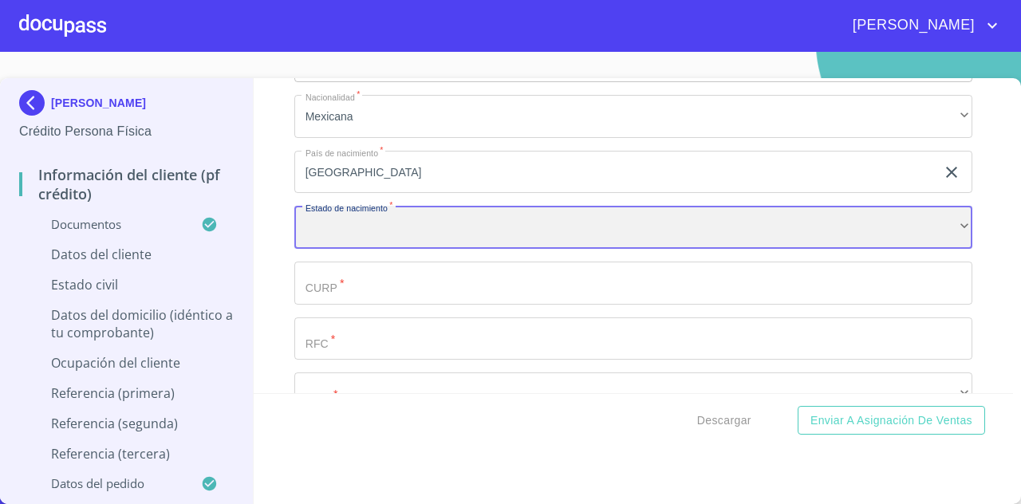
scroll to position [4851, 0]
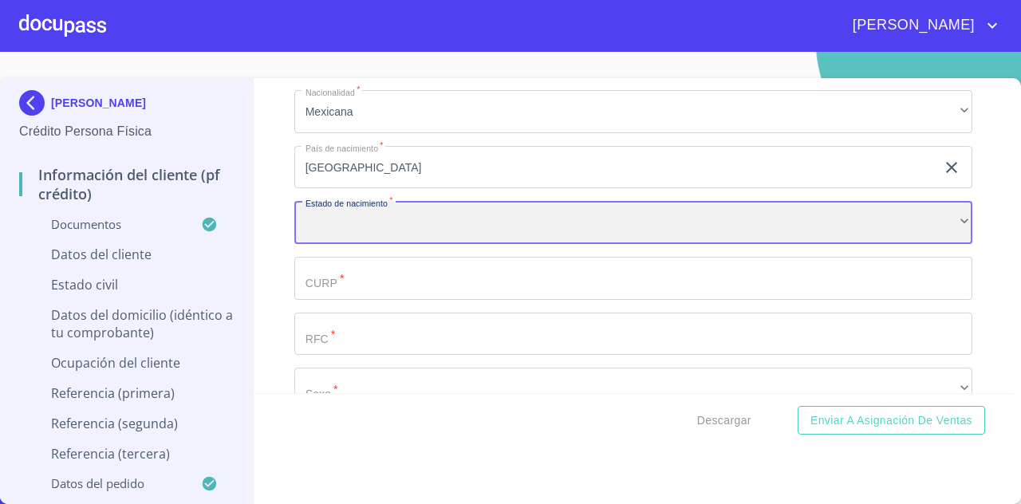
click at [524, 236] on div "​" at bounding box center [633, 222] width 678 height 43
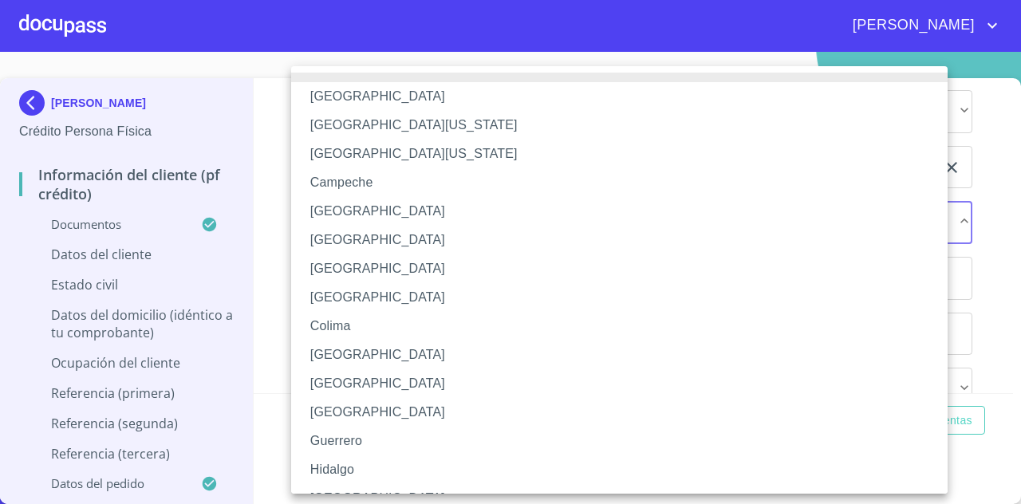
scroll to position [59, 0]
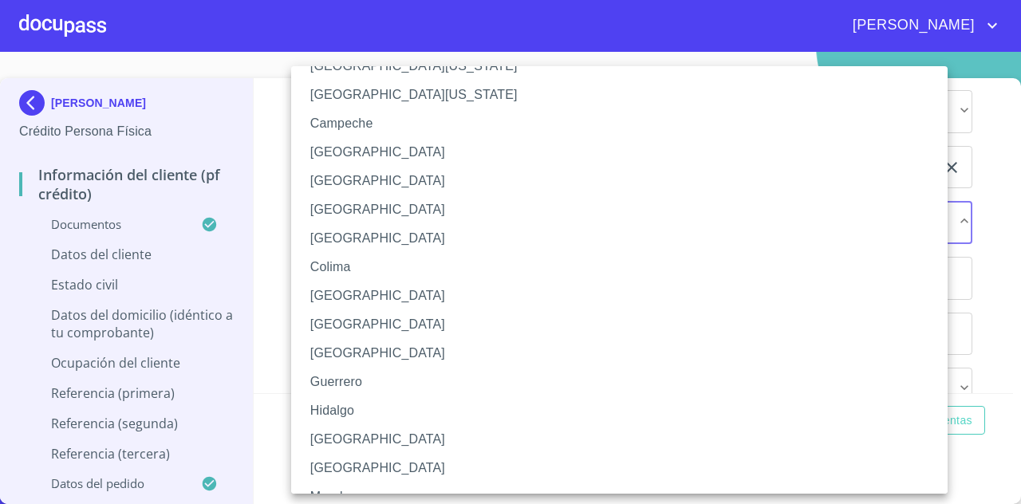
click at [362, 433] on li "[GEOGRAPHIC_DATA]" at bounding box center [625, 439] width 669 height 29
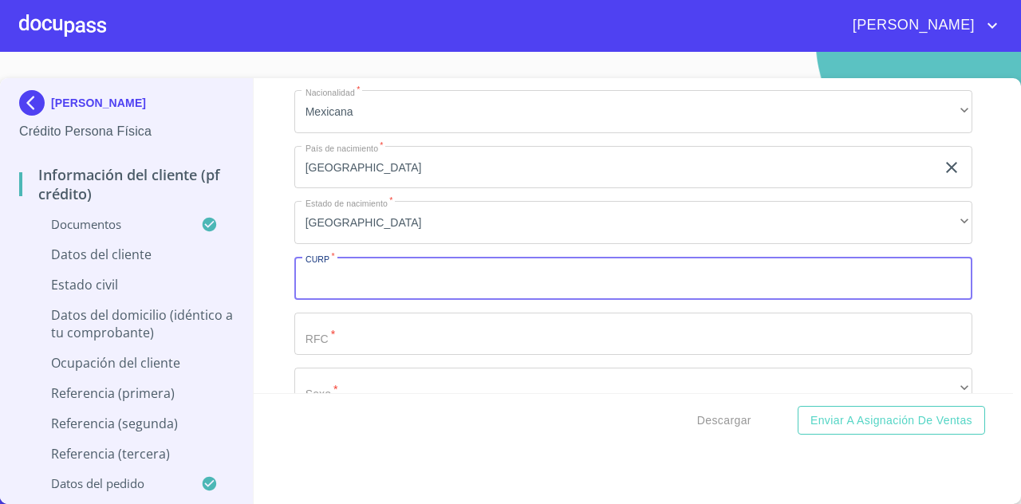
click at [507, 286] on input "Documento de identificación   *" at bounding box center [633, 278] width 678 height 43
paste input "EIZJ941021HJCSBN03"
type input "EIZJ941021HJCSBN03"
click at [472, 336] on input "Documento de identificación   *" at bounding box center [633, 334] width 678 height 43
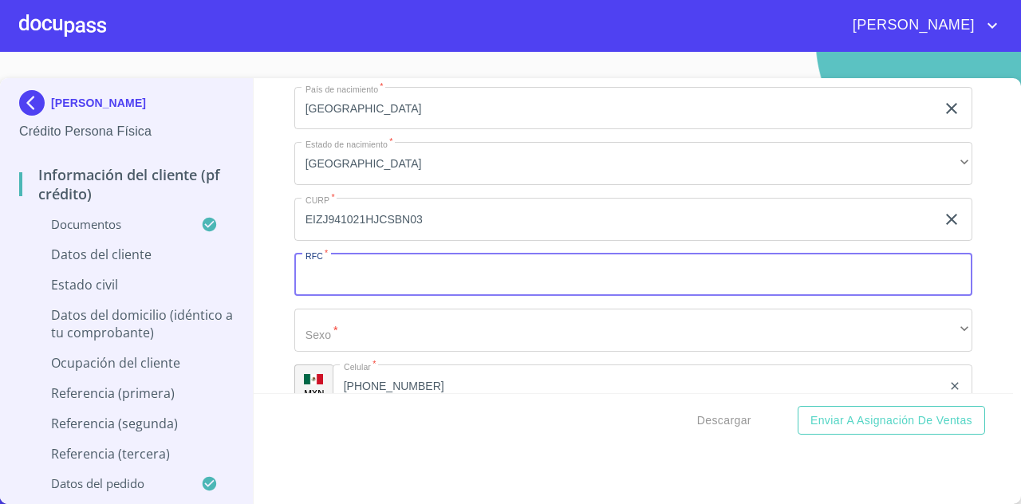
scroll to position [4903, 0]
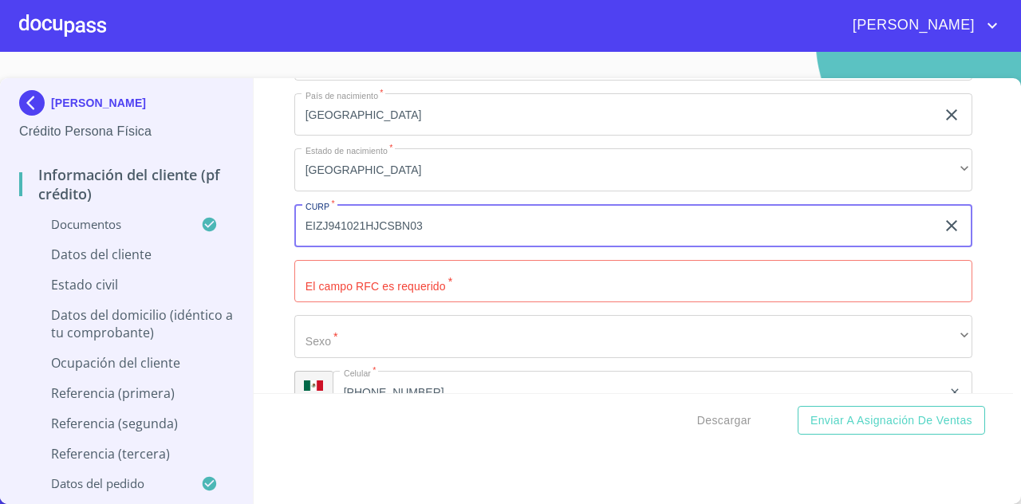
drag, startPoint x: 432, startPoint y: 241, endPoint x: 365, endPoint y: 238, distance: 67.1
click at [365, 238] on input "EIZJ941021HJCSBN03" at bounding box center [614, 225] width 641 height 43
click at [469, 240] on input "EIZJ941021HJCSBN03" at bounding box center [614, 225] width 641 height 43
drag, startPoint x: 356, startPoint y: 232, endPoint x: 302, endPoint y: 235, distance: 54.3
click at [302, 235] on input "EIZJ941021HJCSBN03" at bounding box center [614, 225] width 641 height 43
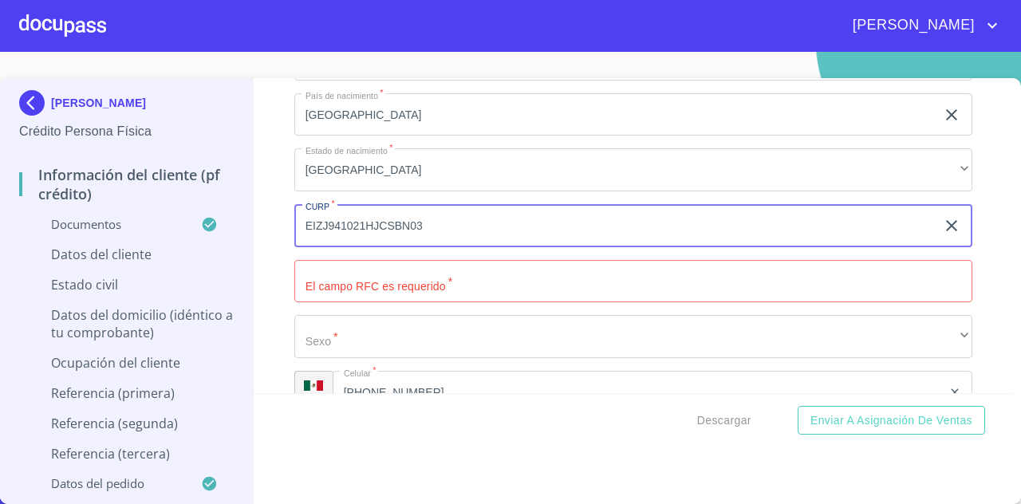
click at [385, 290] on input "Documento de identificación   *" at bounding box center [633, 281] width 678 height 43
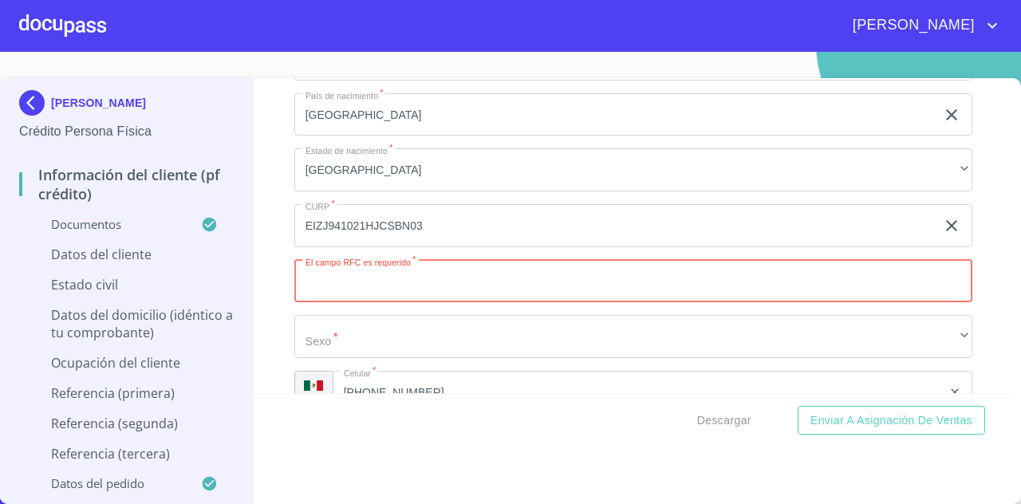
paste input "EIZJ94102"
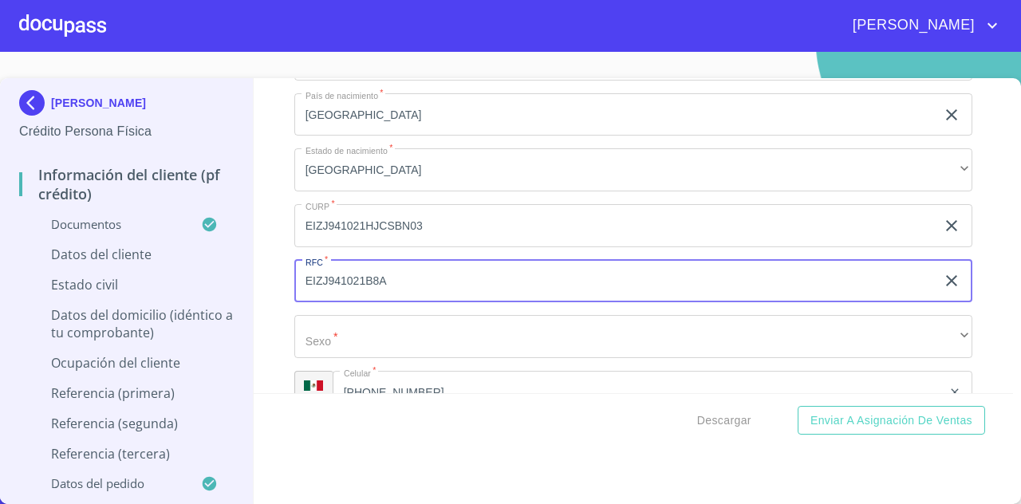
type input "EIZJ941021B8A"
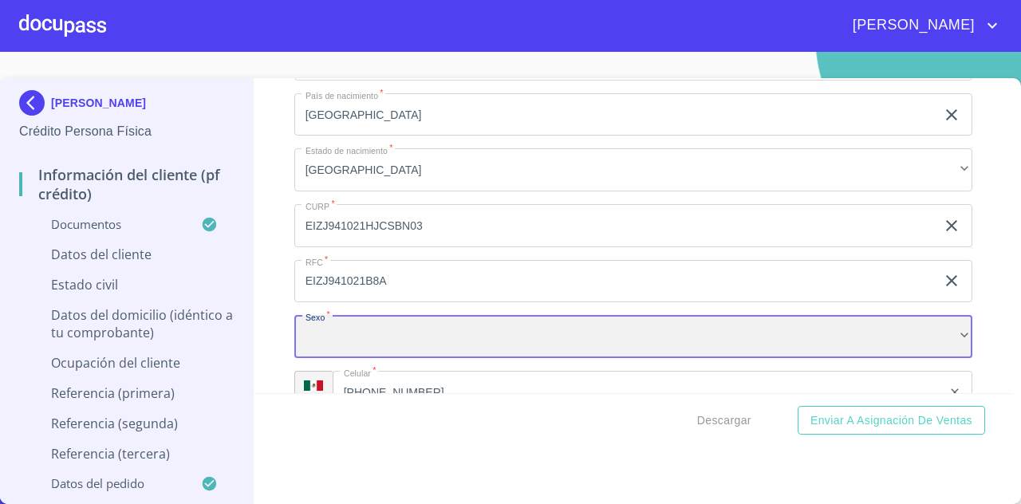
click at [466, 330] on div "​" at bounding box center [633, 336] width 678 height 43
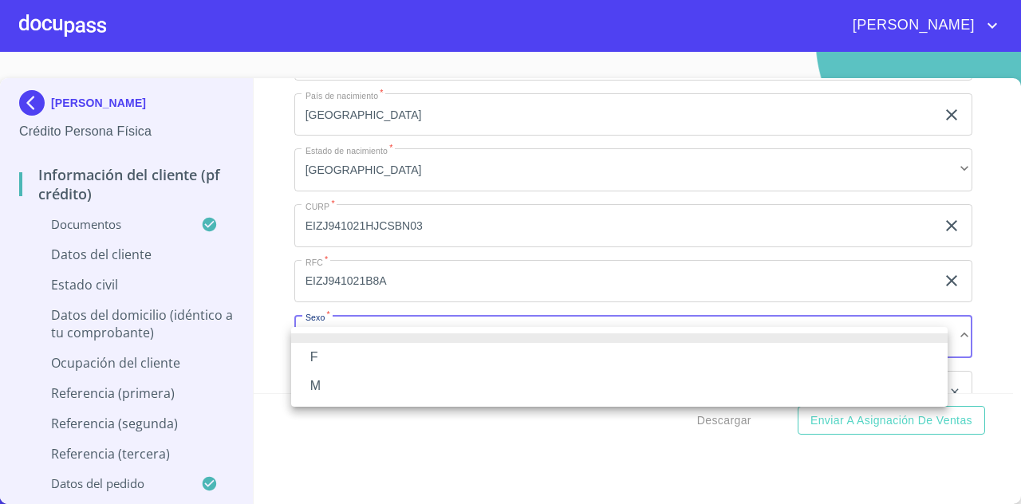
click at [397, 379] on li "M" at bounding box center [619, 386] width 657 height 29
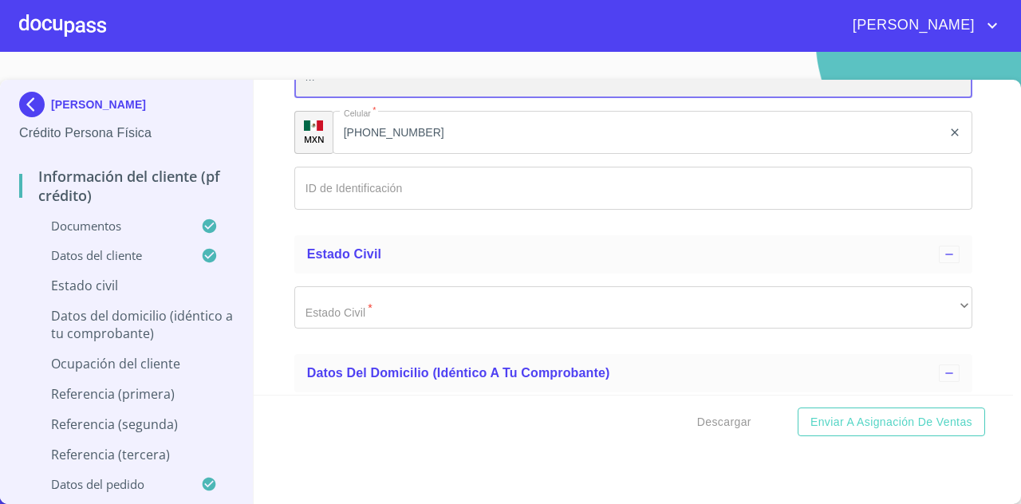
scroll to position [5165, 0]
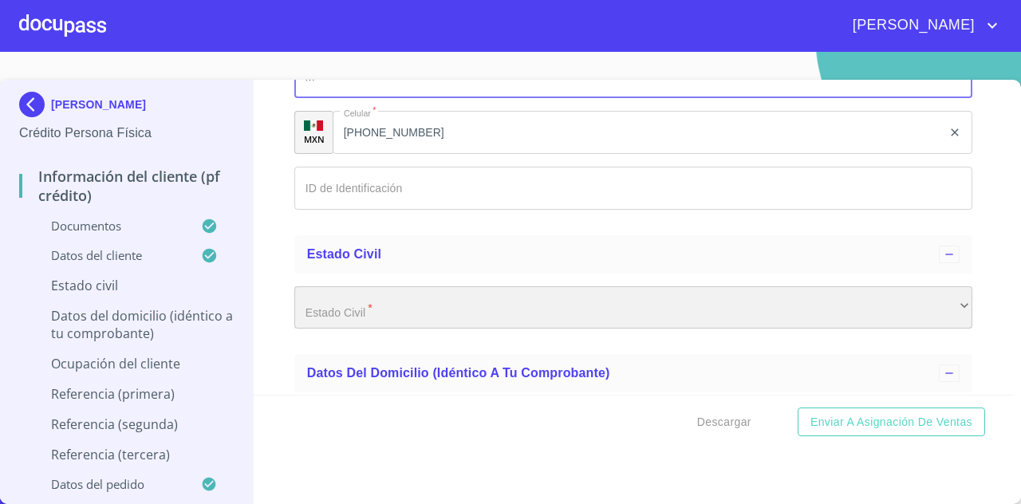
click at [475, 328] on div "​" at bounding box center [633, 307] width 678 height 43
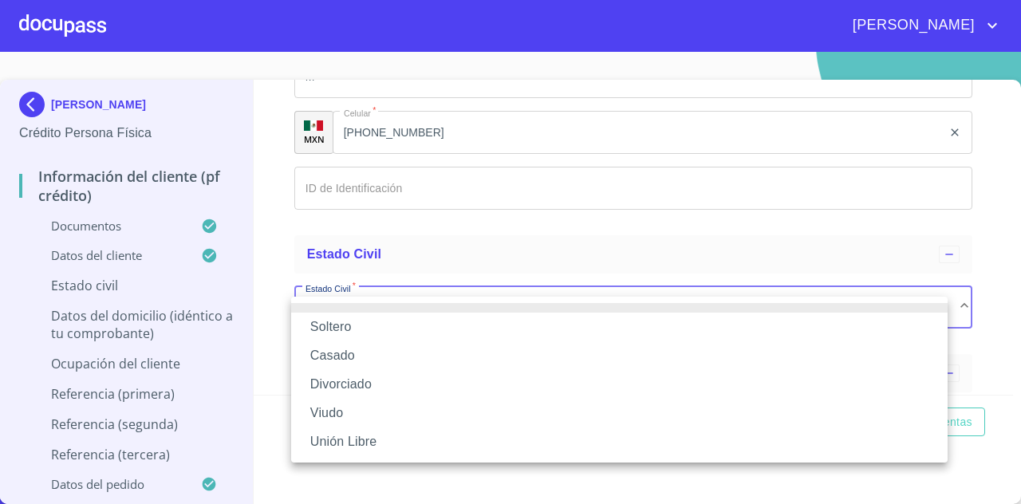
click at [412, 365] on li "Casado" at bounding box center [619, 355] width 657 height 29
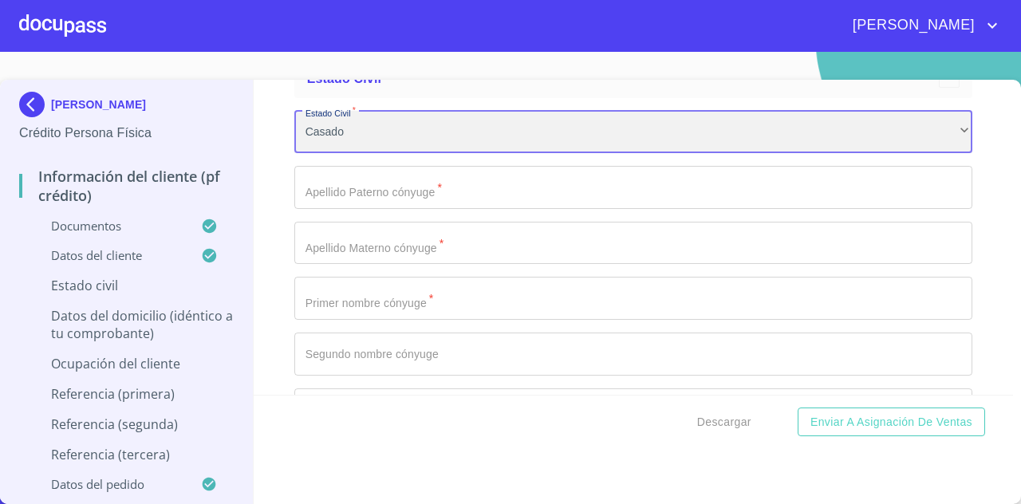
scroll to position [5342, 0]
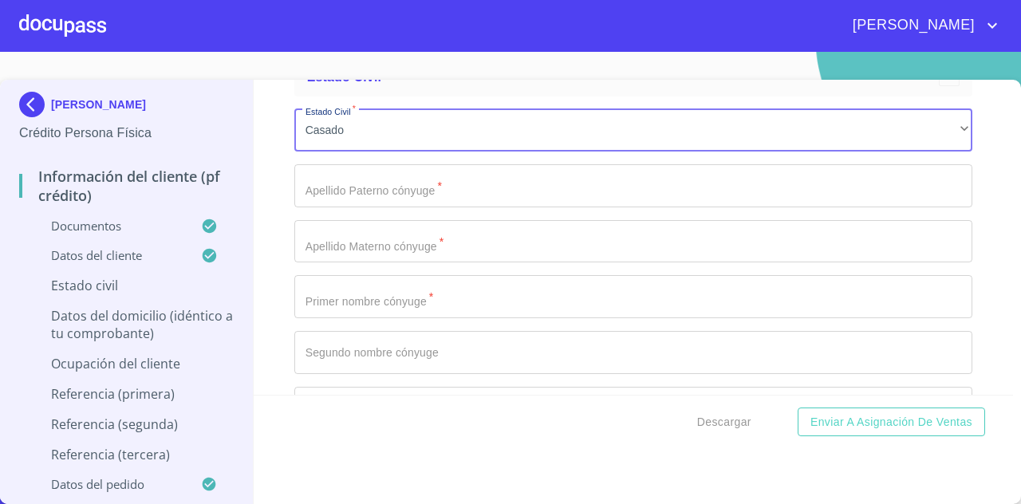
click at [491, 200] on input "Documento de identificación   *" at bounding box center [633, 185] width 678 height 43
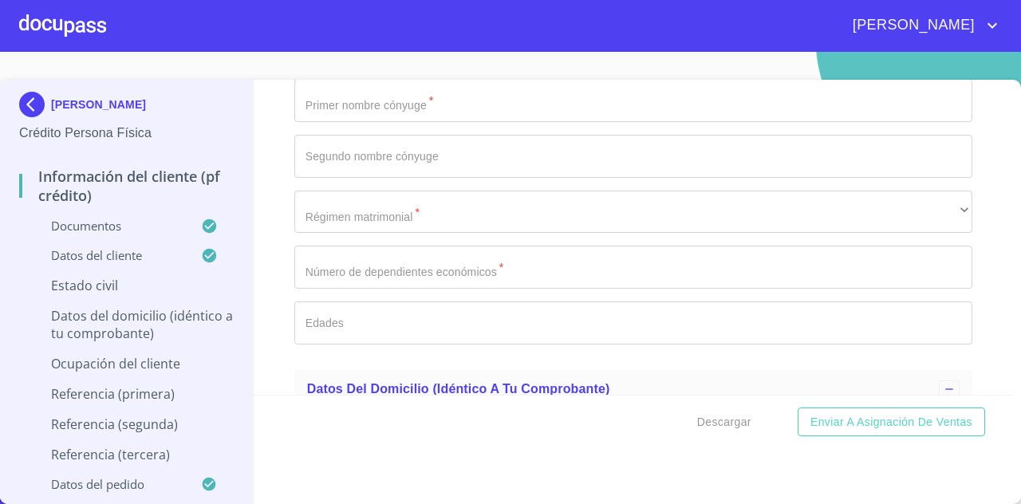
scroll to position [5546, 0]
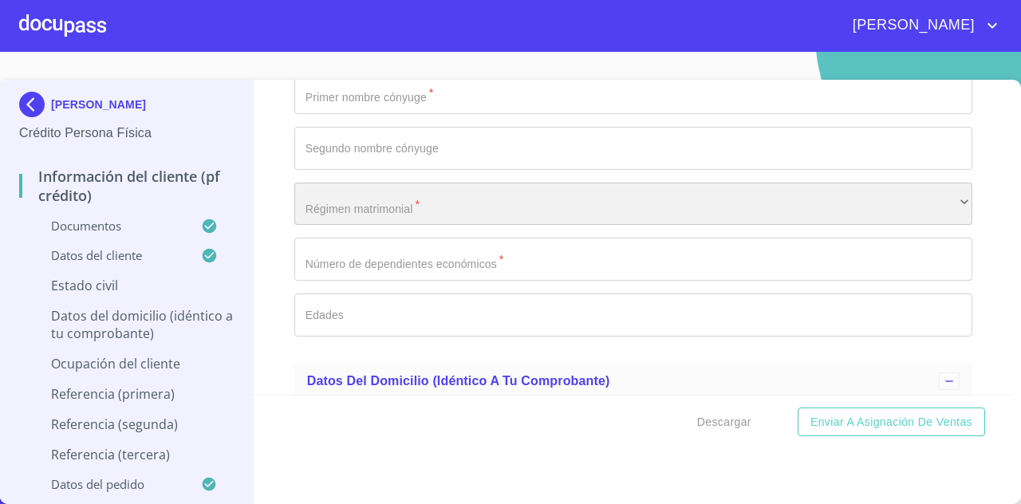
click at [491, 200] on div "​" at bounding box center [633, 204] width 678 height 43
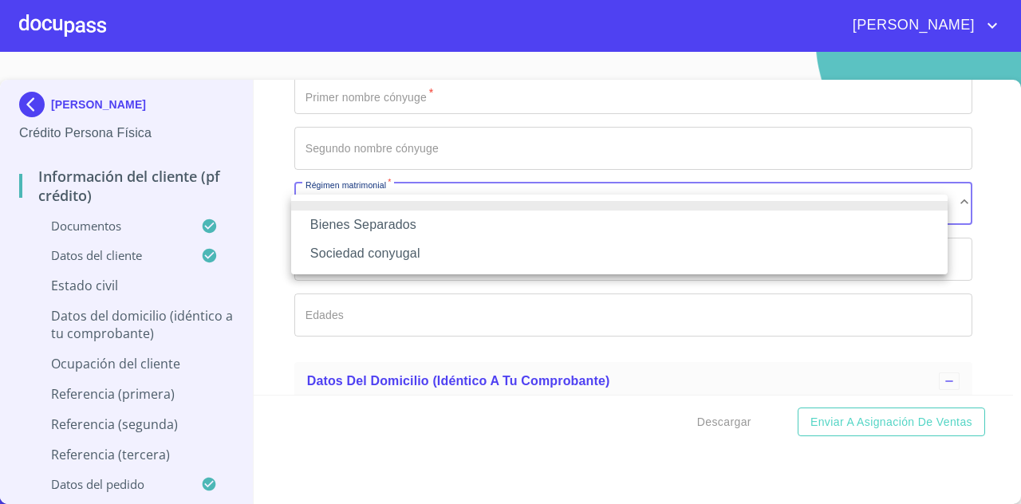
click at [464, 226] on li "Bienes Separados" at bounding box center [619, 225] width 657 height 29
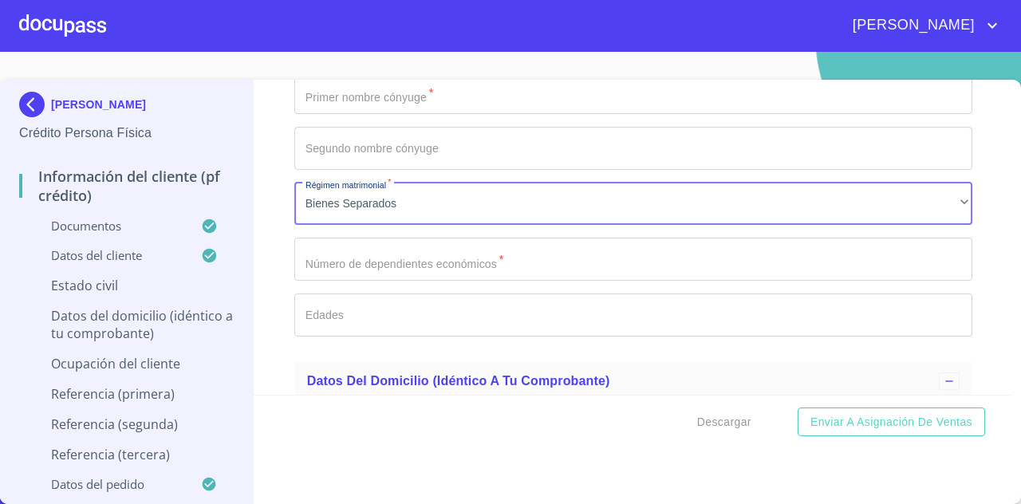
click at [464, 281] on input "Documento de identificación   *" at bounding box center [633, 259] width 678 height 43
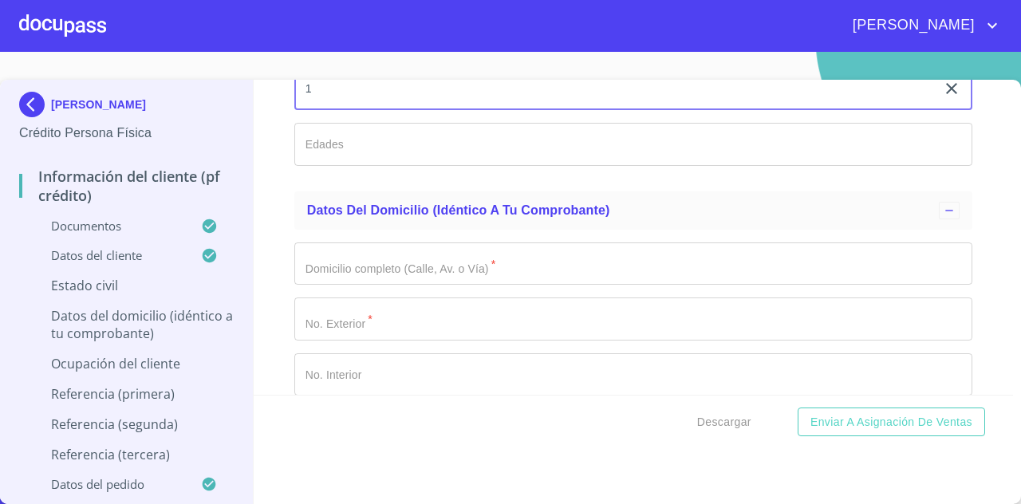
scroll to position [5719, 0]
type input "1"
click at [464, 283] on input "Documento de identificación   *" at bounding box center [633, 262] width 678 height 43
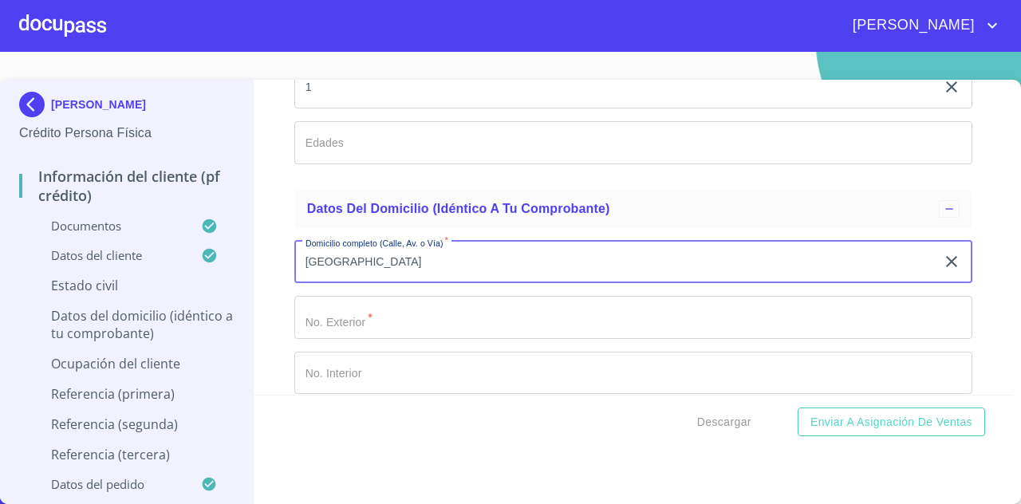
type input "[GEOGRAPHIC_DATA]"
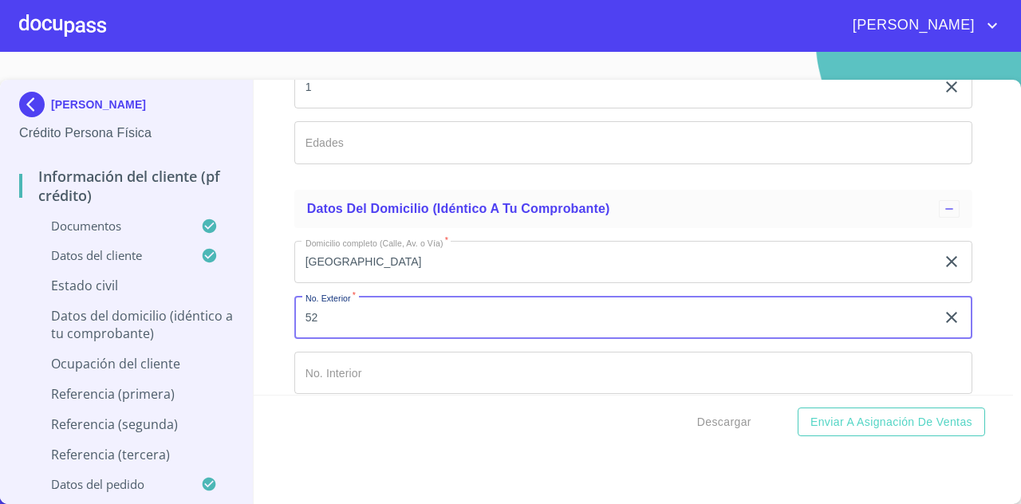
type input "52"
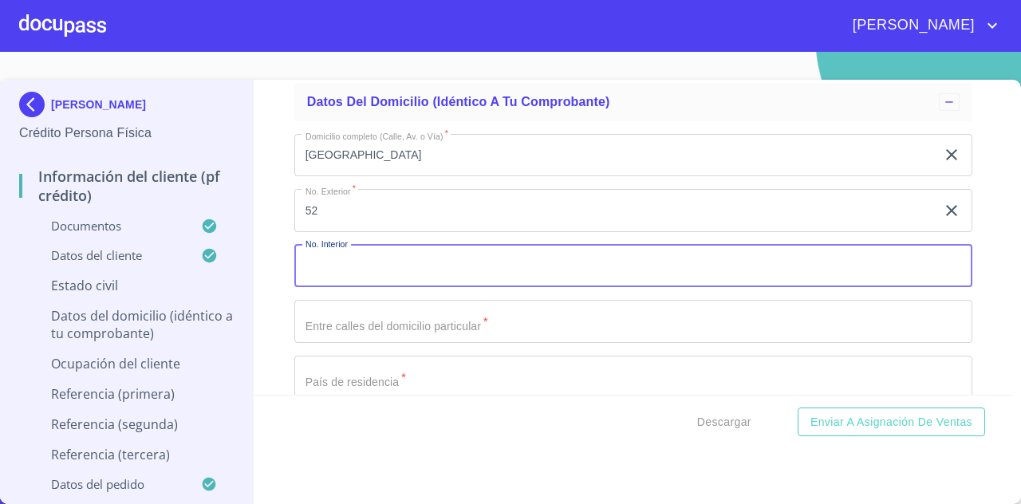
scroll to position [5885, 0]
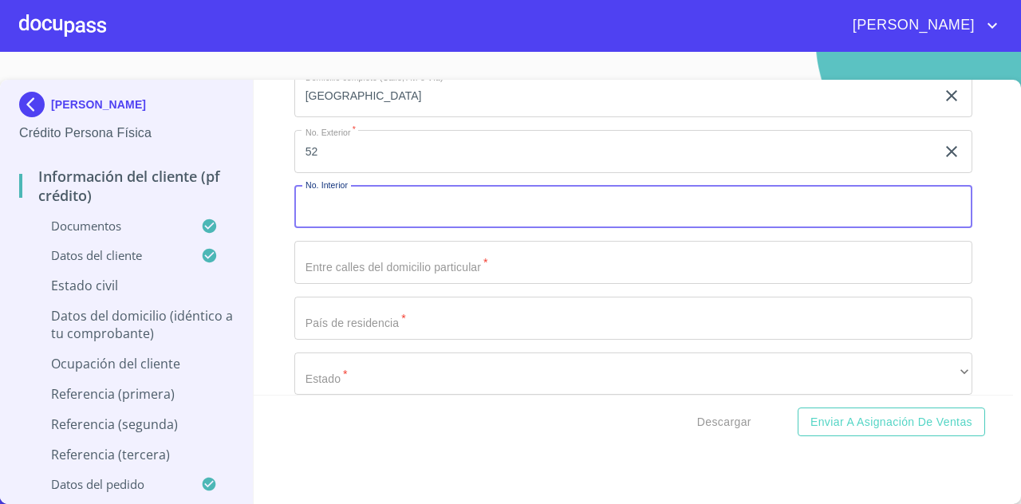
click at [464, 283] on input "Documento de identificación   *" at bounding box center [633, 262] width 678 height 43
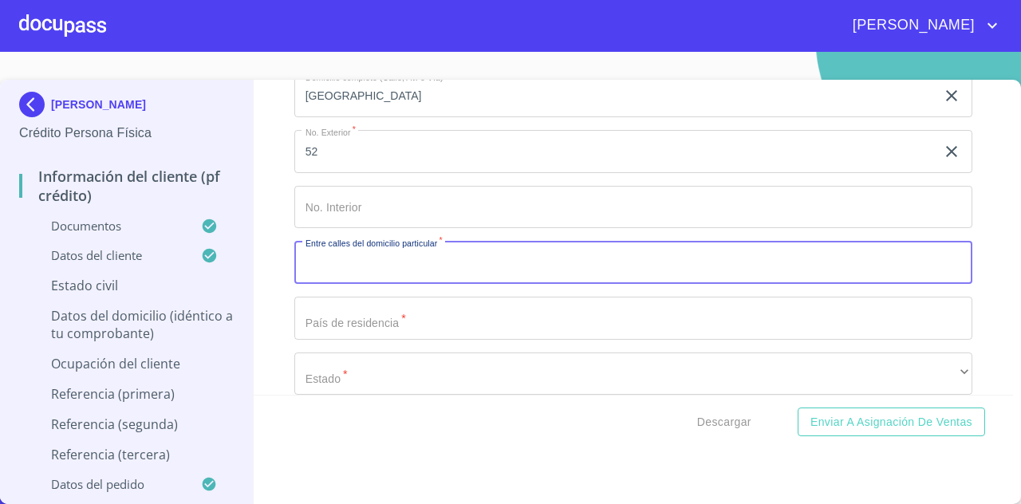
click at [464, 283] on input "Documento de identificación   *" at bounding box center [633, 262] width 678 height 43
type input "LOMA MAGNOLIAS"
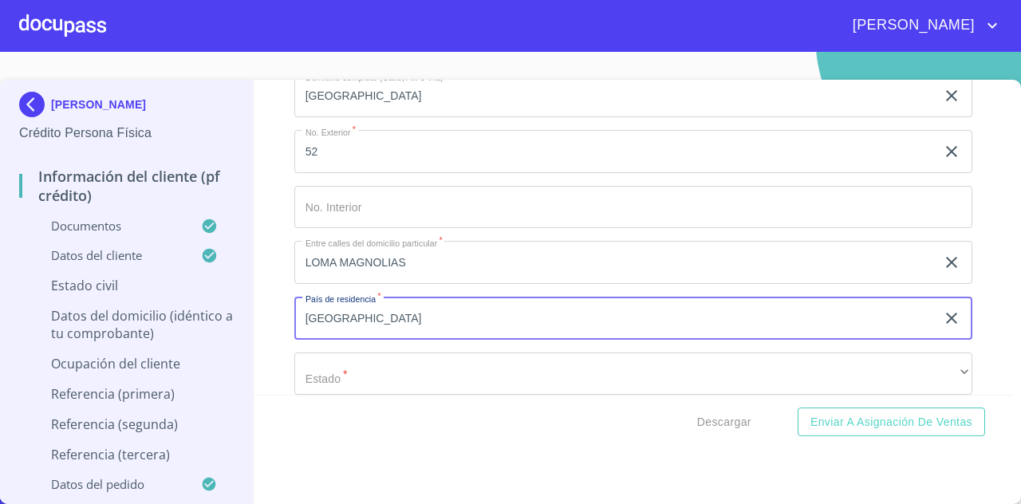
type input "[GEOGRAPHIC_DATA]"
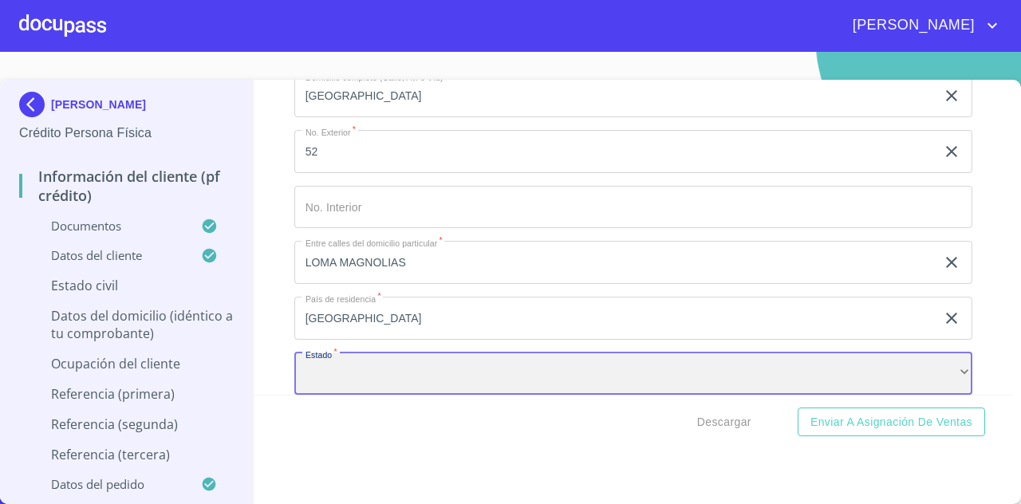
scroll to position [5896, 0]
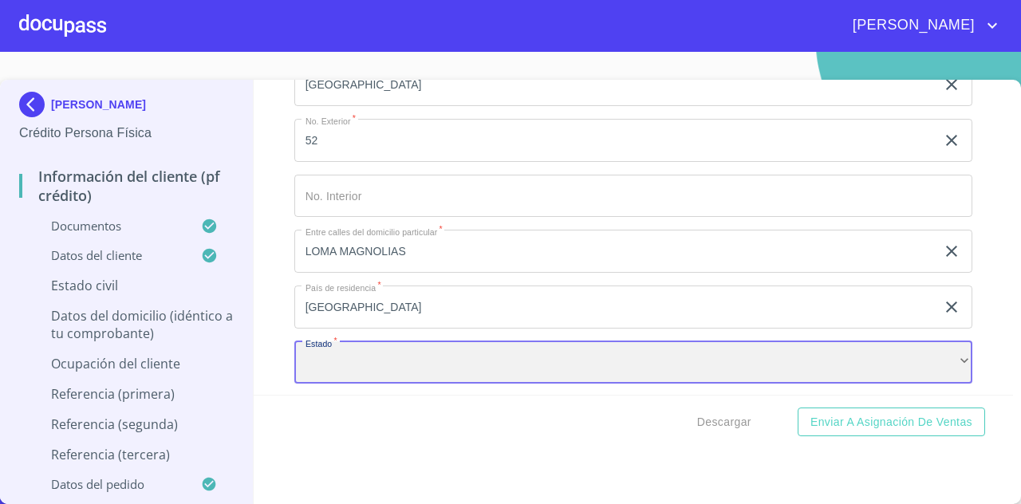
click at [495, 379] on div "​" at bounding box center [633, 362] width 678 height 43
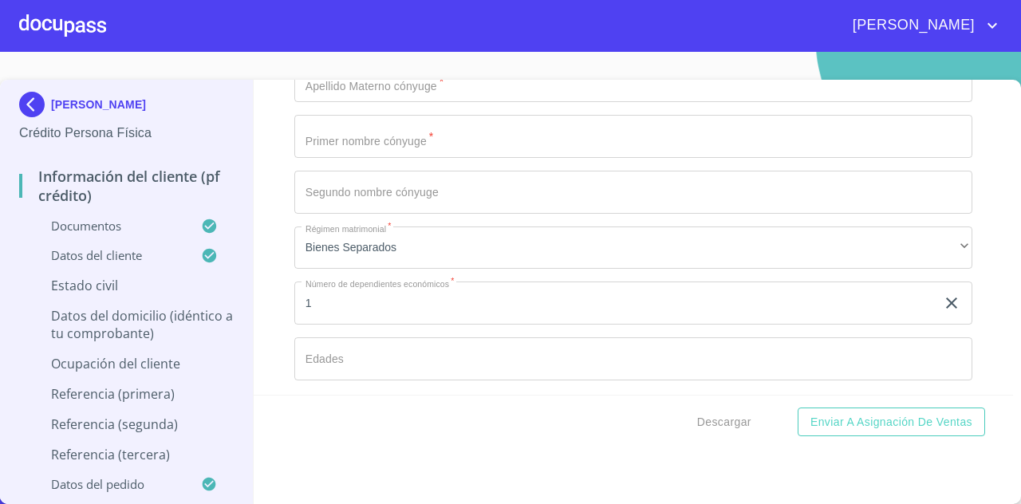
scroll to position [5581, 0]
